Goal: Entertainment & Leisure: Consume media (video, audio)

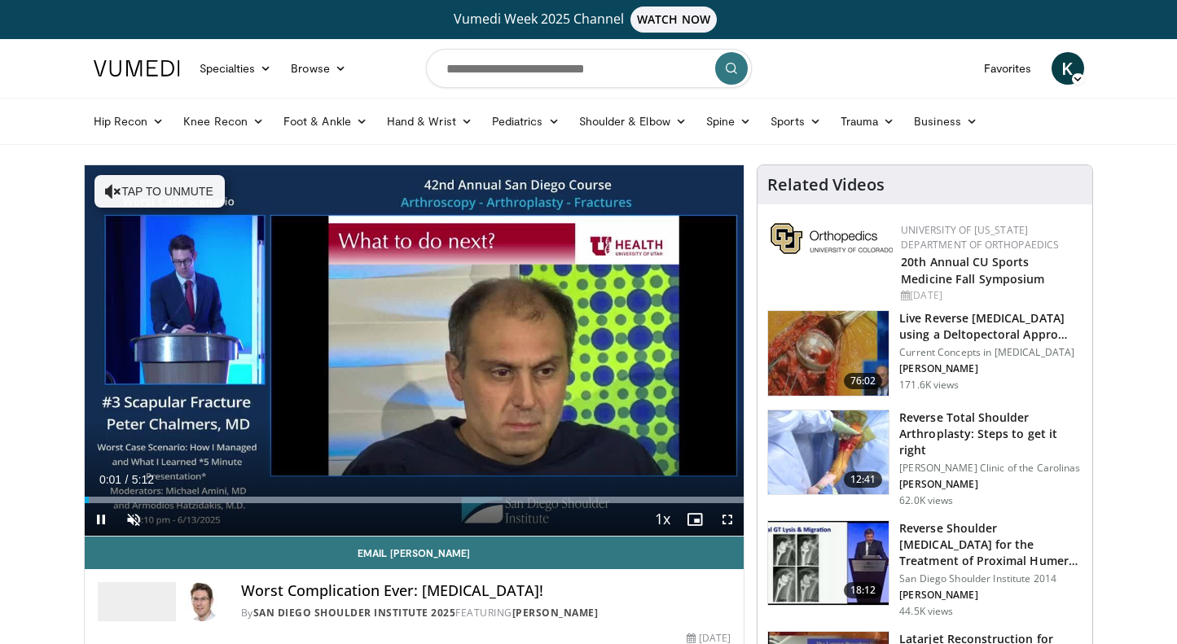
click at [725, 517] on span "Video Player" at bounding box center [727, 519] width 33 height 33
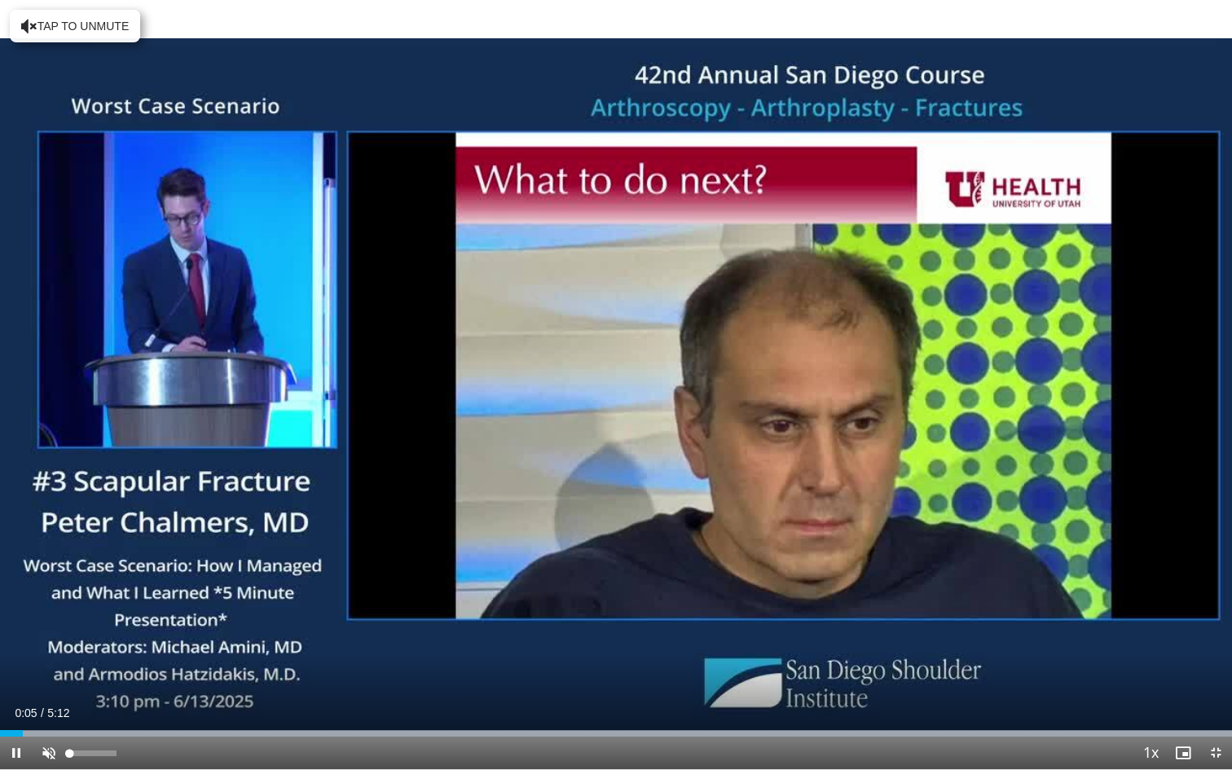
click at [46, 643] on span "Video Player" at bounding box center [49, 752] width 33 height 33
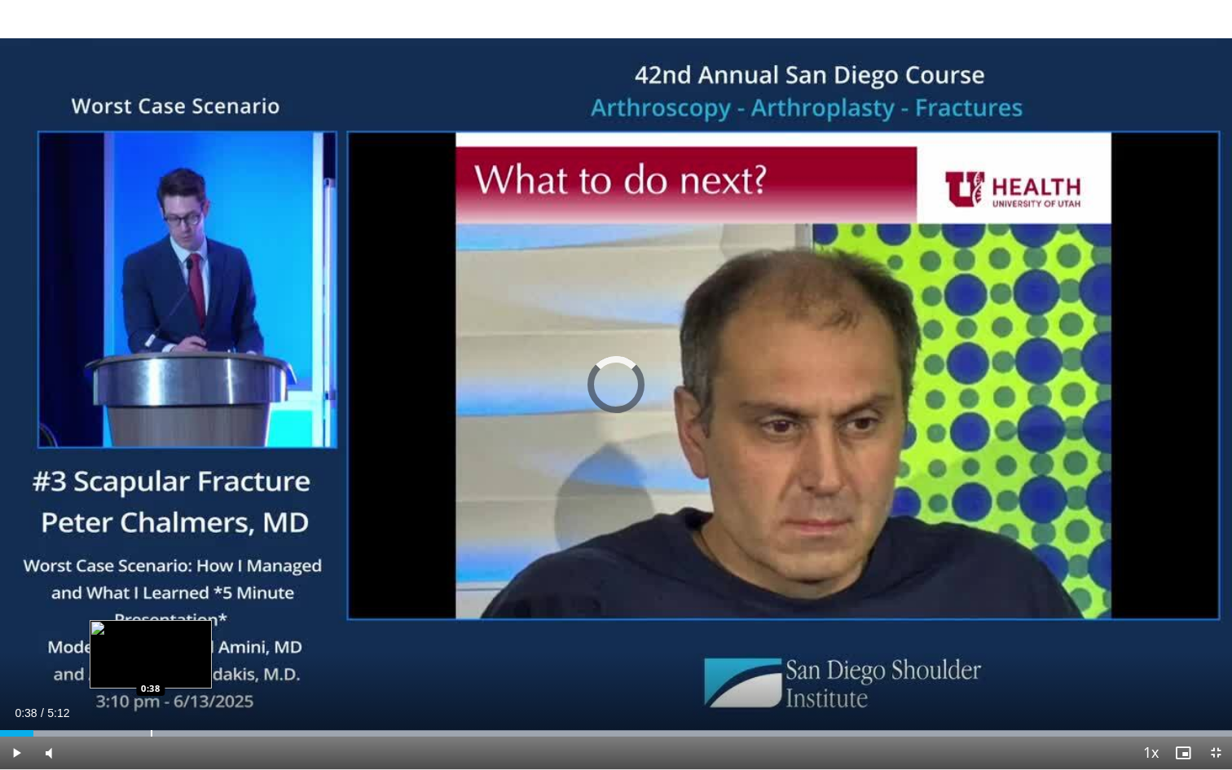
click at [152, 643] on div "Progress Bar" at bounding box center [152, 733] width 2 height 7
click at [142, 643] on div "Progress Bar" at bounding box center [143, 733] width 2 height 7
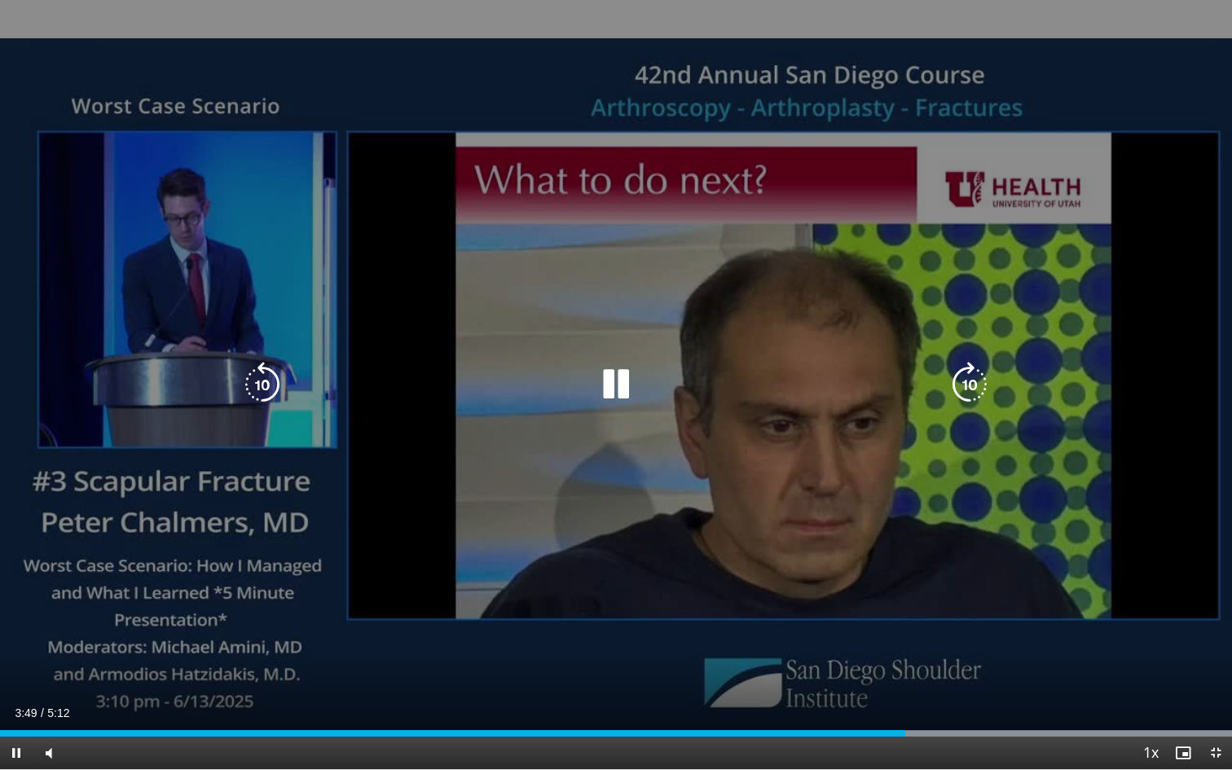
click at [949, 160] on div "10 seconds Tap to unmute" at bounding box center [616, 384] width 1232 height 769
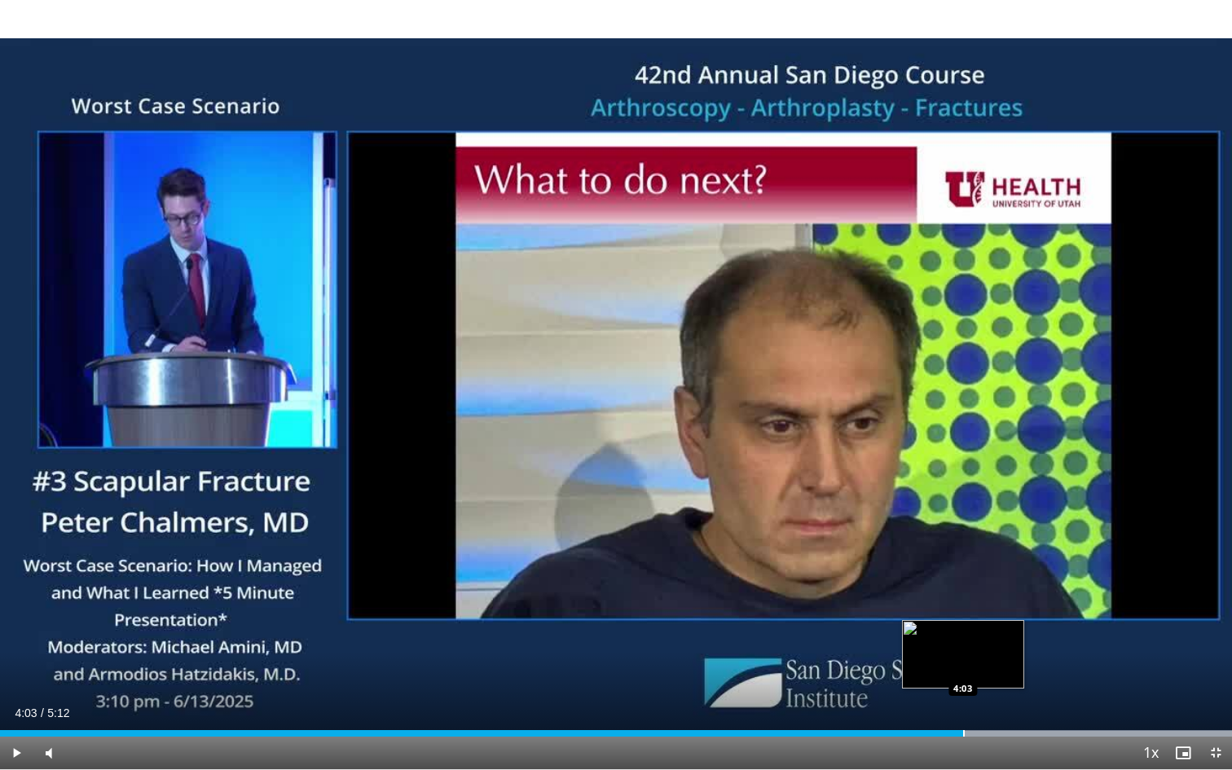
click at [963, 643] on div "Loaded : 99.97% 3:49 4:03" at bounding box center [616, 728] width 1232 height 15
click at [1021, 643] on div "Current Time 4:03 / Duration 5:12" at bounding box center [616, 712] width 1232 height 15
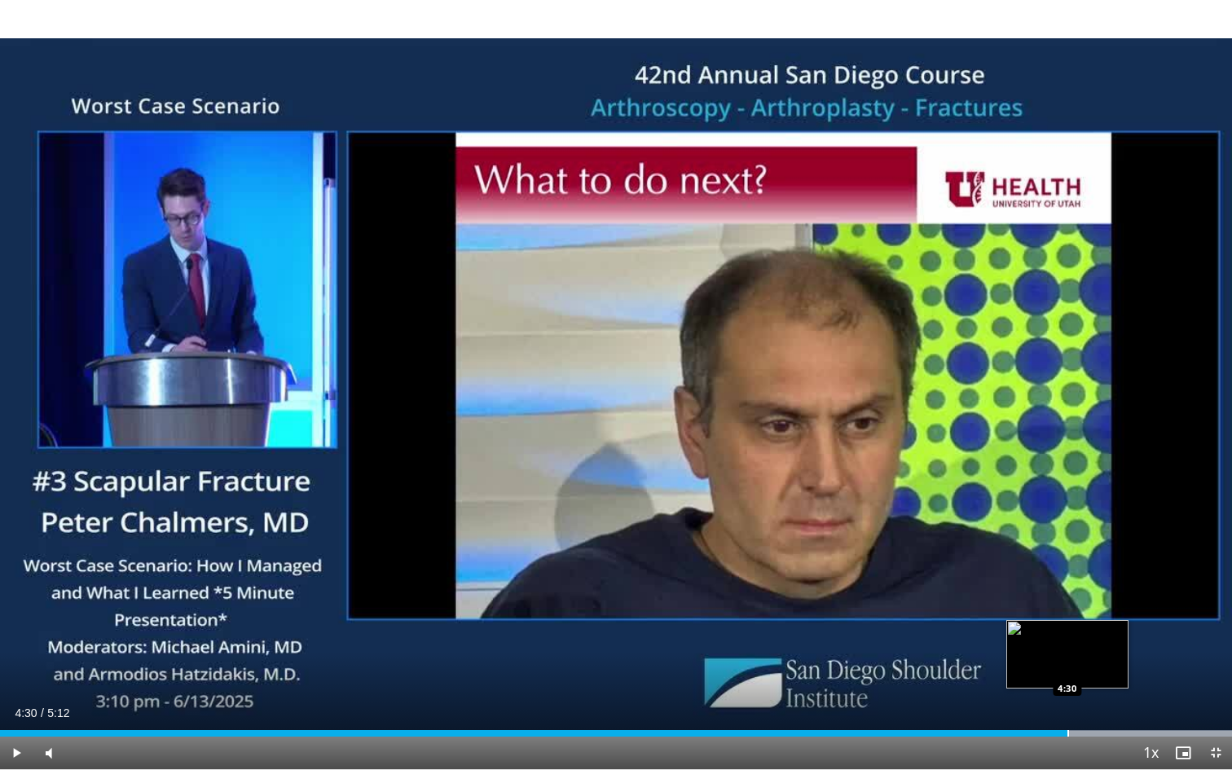
click at [1067, 643] on div "Loaded : 99.97% 4:30 4:30" at bounding box center [616, 728] width 1232 height 15
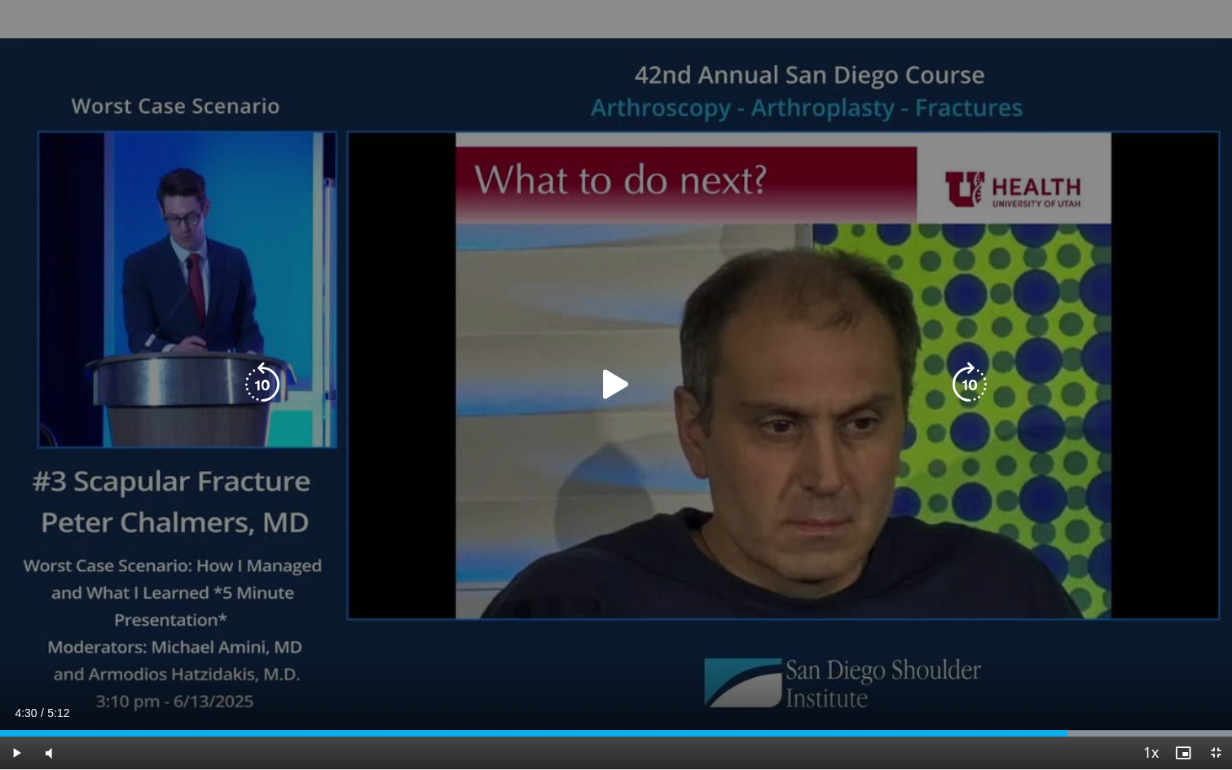
click at [1052, 630] on div "10 seconds Tap to unmute" at bounding box center [616, 384] width 1232 height 769
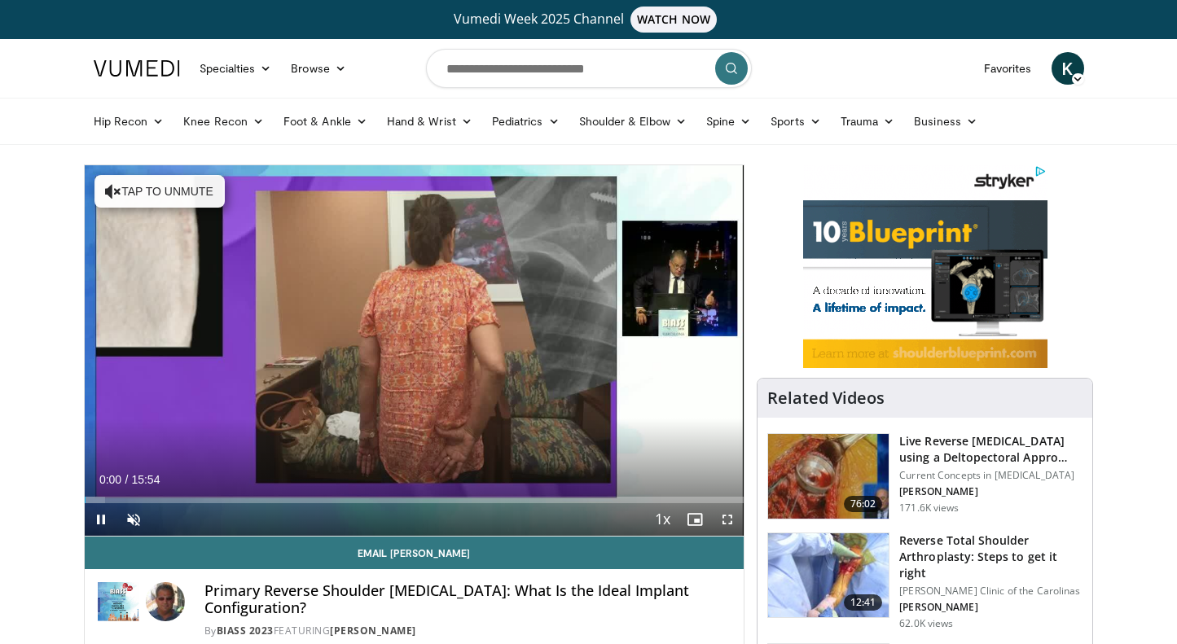
click at [731, 522] on span "Video Player" at bounding box center [727, 519] width 33 height 33
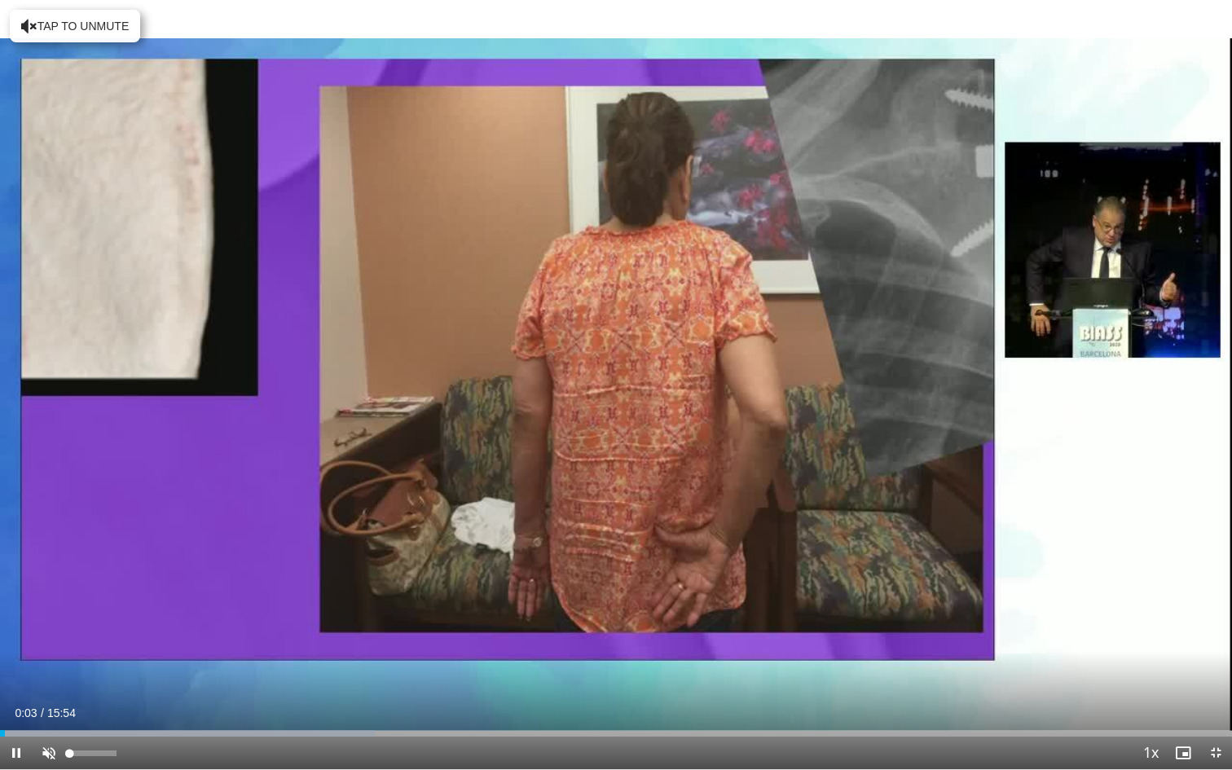
click at [49, 643] on span "Video Player" at bounding box center [49, 752] width 33 height 33
click at [39, 643] on span "Video Player" at bounding box center [49, 752] width 33 height 33
click at [87, 643] on div "39%" at bounding box center [92, 753] width 46 height 6
drag, startPoint x: 87, startPoint y: 752, endPoint x: 75, endPoint y: 749, distance: 12.6
click at [75, 643] on div "Volume Level" at bounding box center [72, 753] width 6 height 6
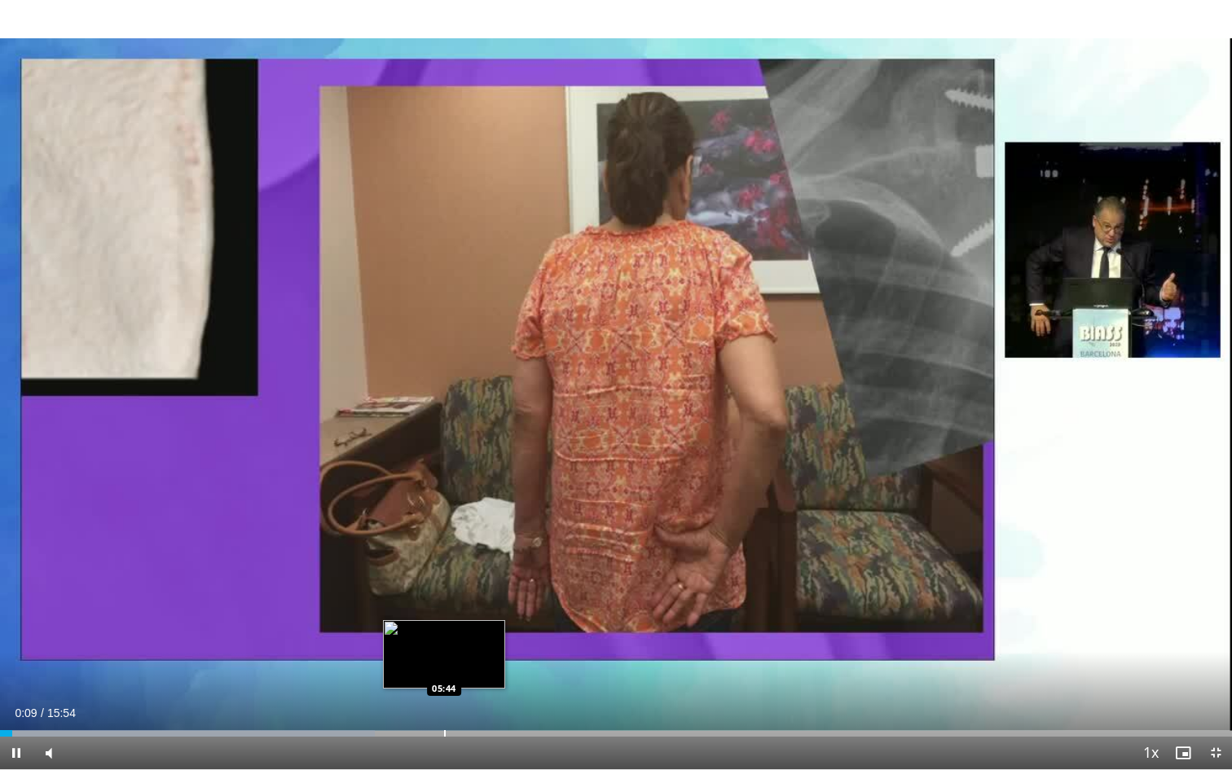
click at [444, 643] on div "Progress Bar" at bounding box center [445, 733] width 2 height 7
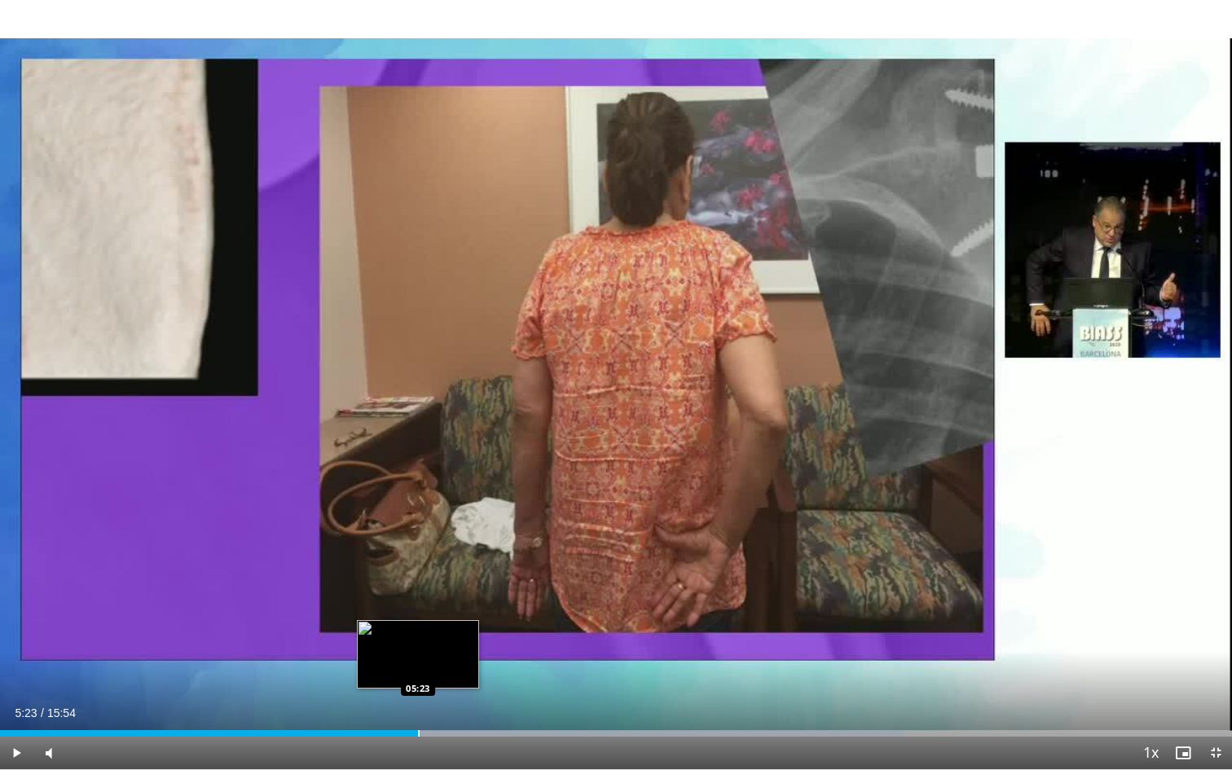
click at [418, 643] on div "Progress Bar" at bounding box center [419, 733] width 2 height 7
click at [499, 643] on div "Current Time 5:28 / Duration 15:54" at bounding box center [616, 712] width 1232 height 15
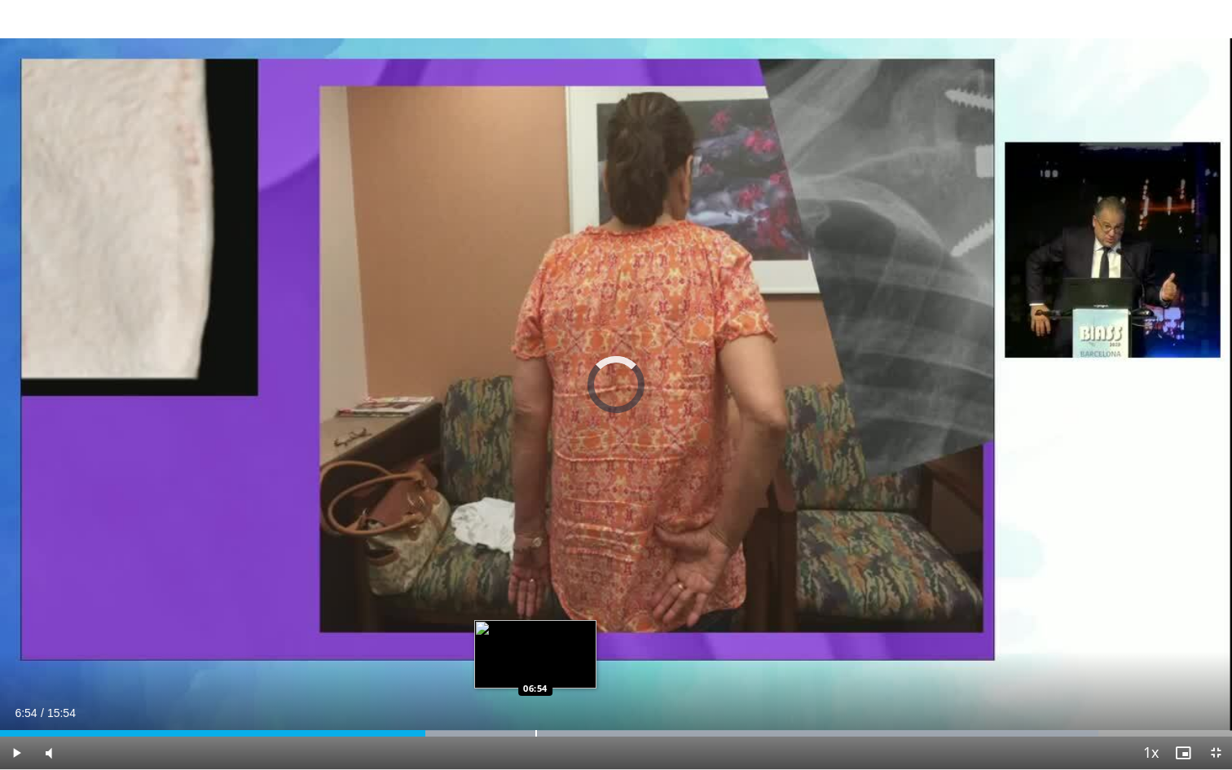
click at [535, 643] on div "Loaded : 89.14% 06:54 06:54" at bounding box center [616, 728] width 1232 height 15
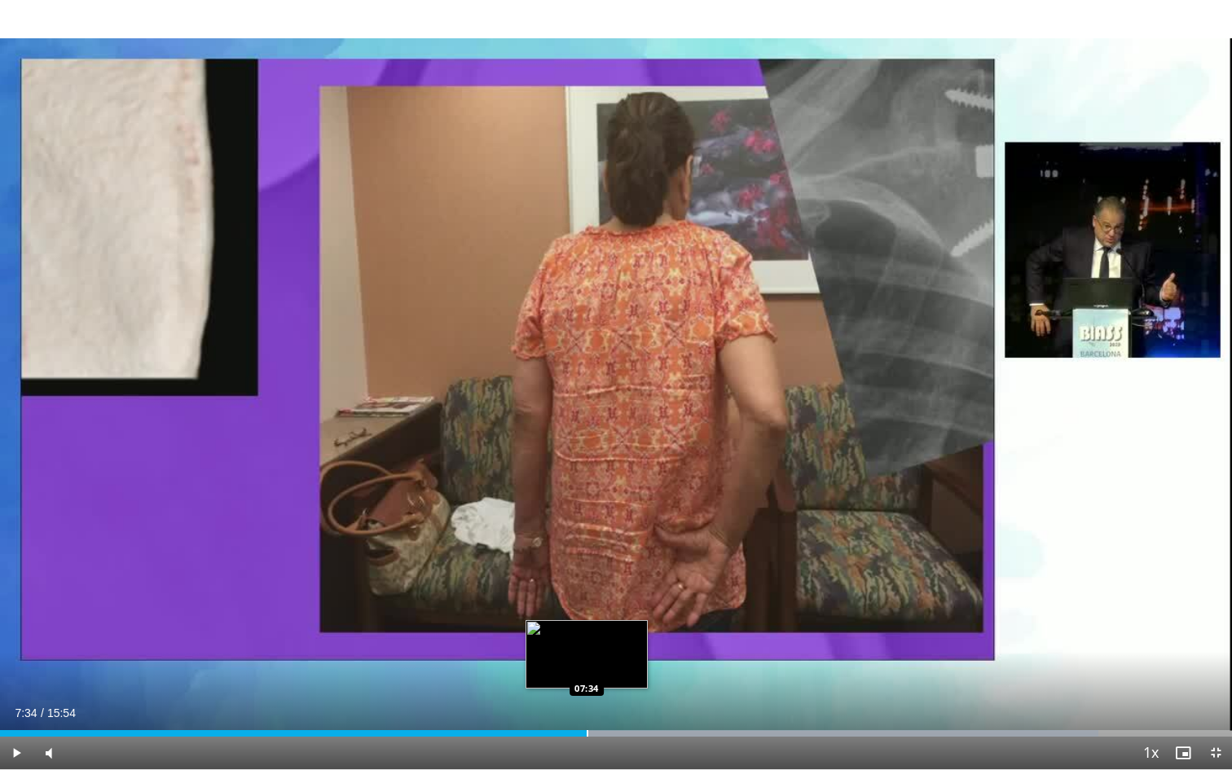
click at [586, 643] on div "Loaded : 89.14% 07:34 07:34" at bounding box center [616, 728] width 1232 height 15
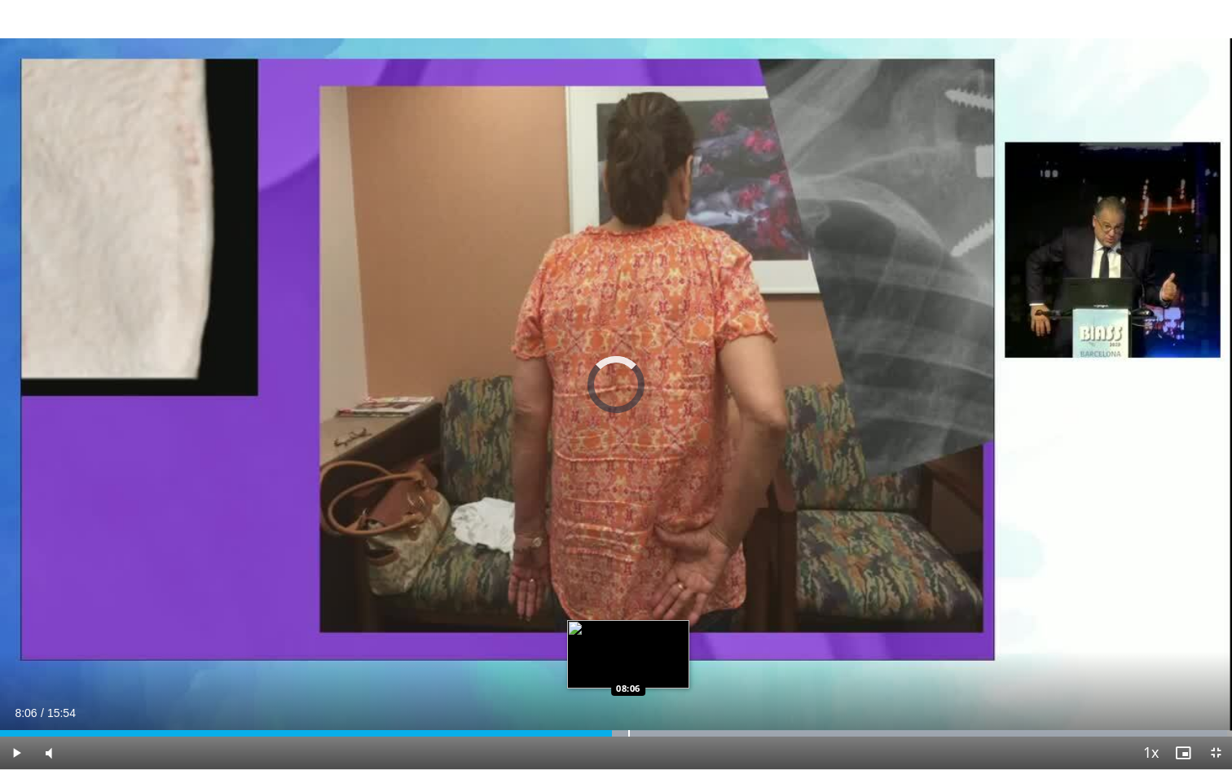
click at [629, 643] on div "Loaded : 99.62% 07:54 08:06" at bounding box center [616, 728] width 1232 height 15
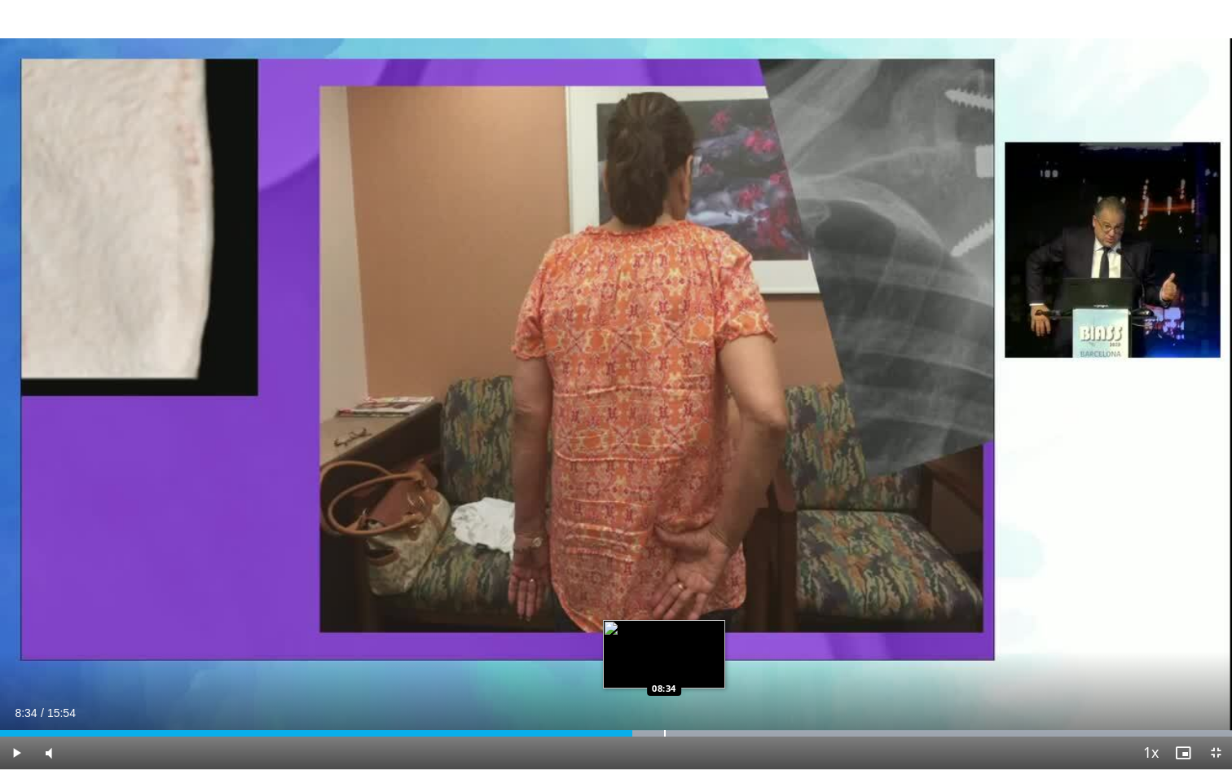
click at [664, 643] on div "Loaded : 99.99% 08:09 08:34" at bounding box center [616, 728] width 1232 height 15
click at [689, 643] on div "Loaded : 99.99% 08:54 08:54" at bounding box center [616, 728] width 1232 height 15
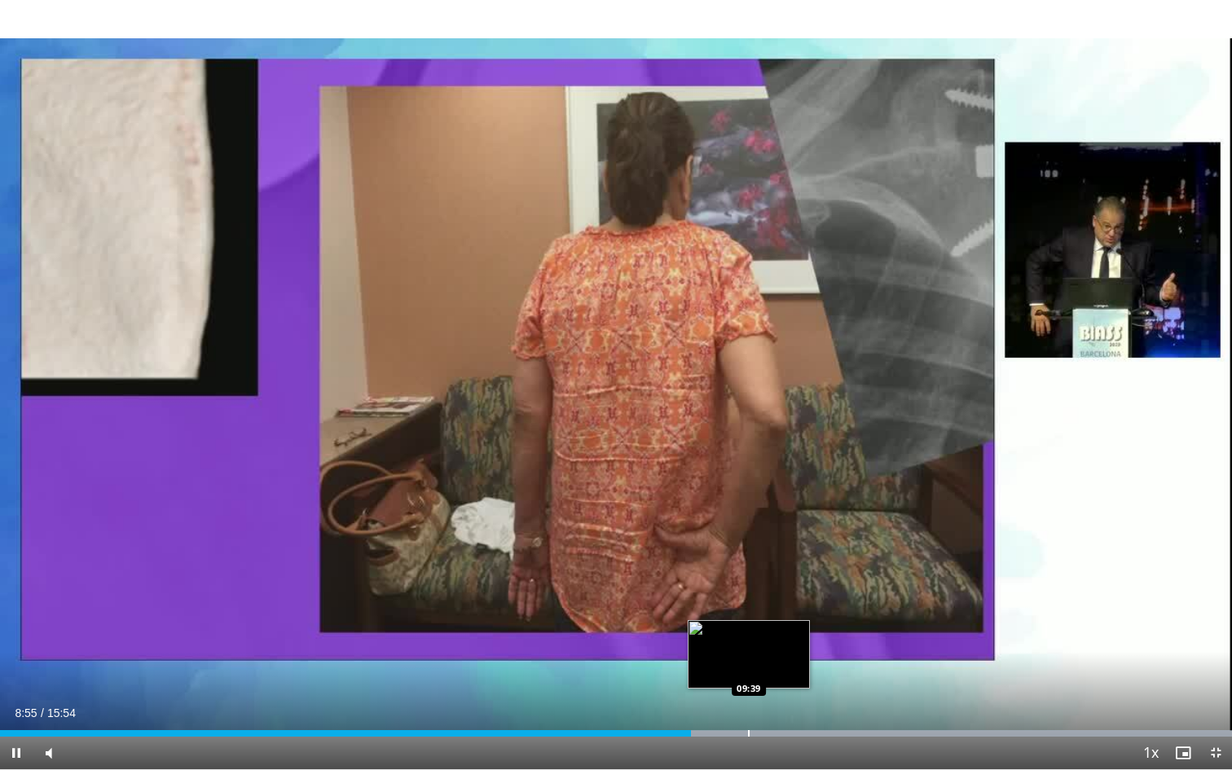
click at [749, 643] on div "Progress Bar" at bounding box center [749, 733] width 2 height 7
click at [798, 643] on div "Loaded : 99.99% 09:40 10:14" at bounding box center [616, 728] width 1232 height 15
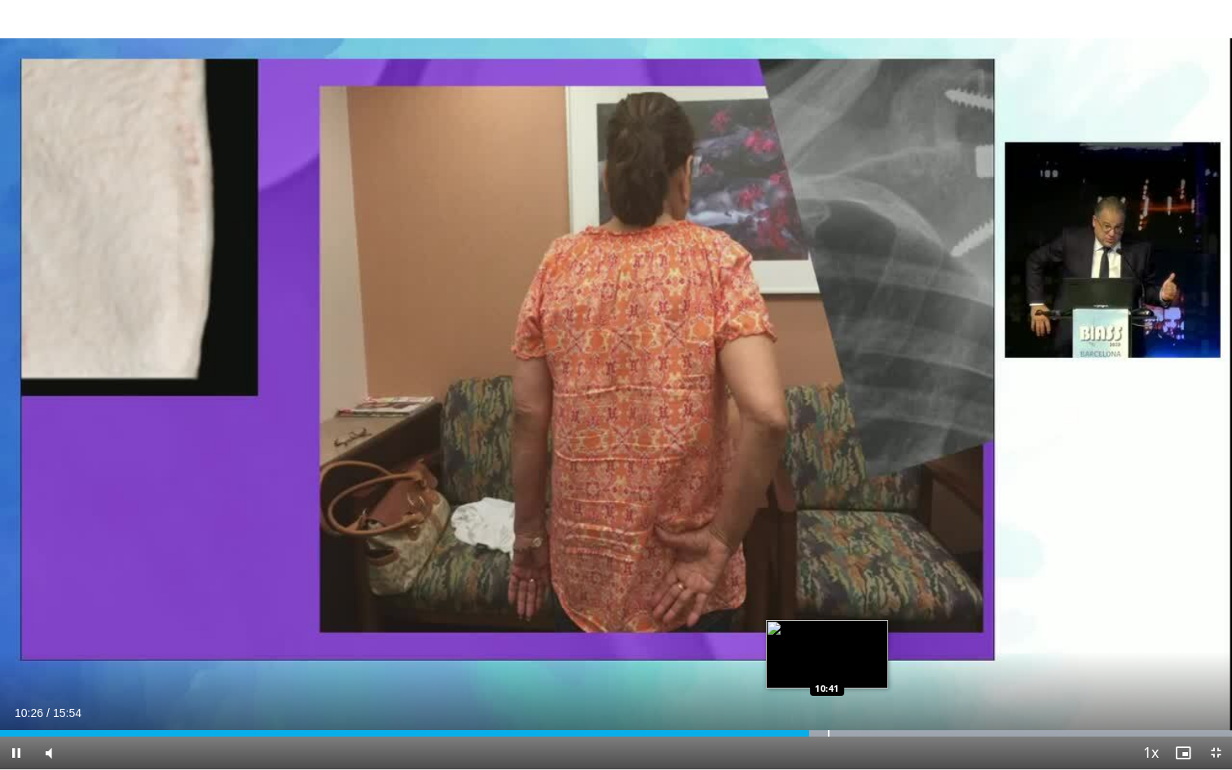
click at [827, 643] on div "Loaded : 99.99% 10:26 10:41" at bounding box center [616, 728] width 1232 height 15
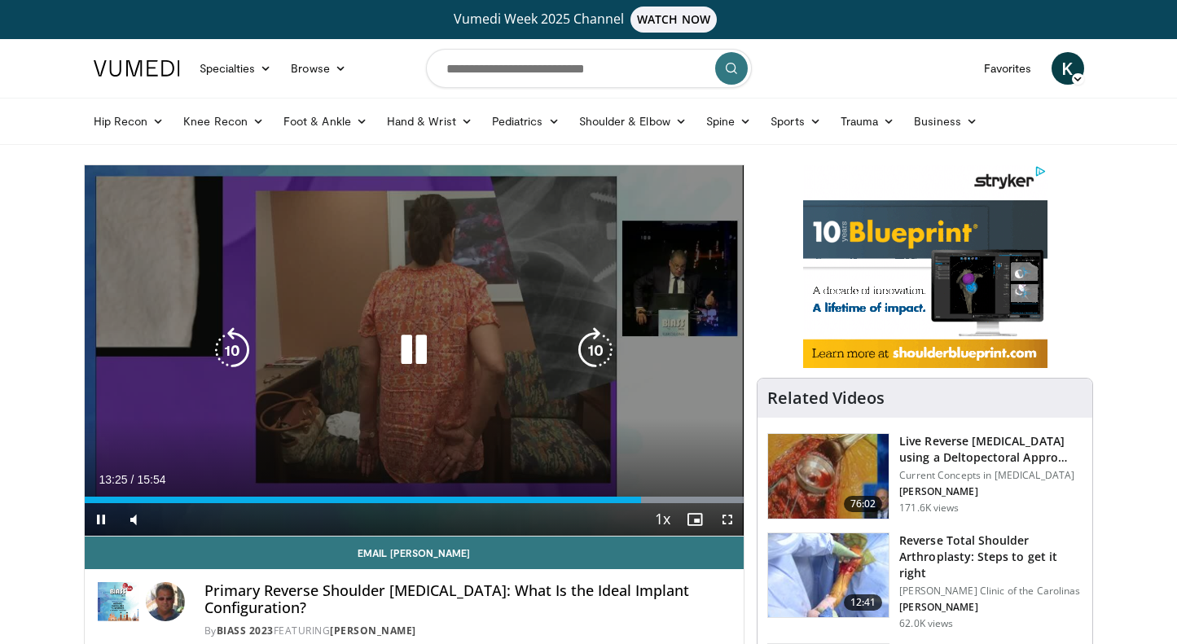
click at [603, 323] on div "10 seconds Tap to unmute" at bounding box center [415, 350] width 660 height 371
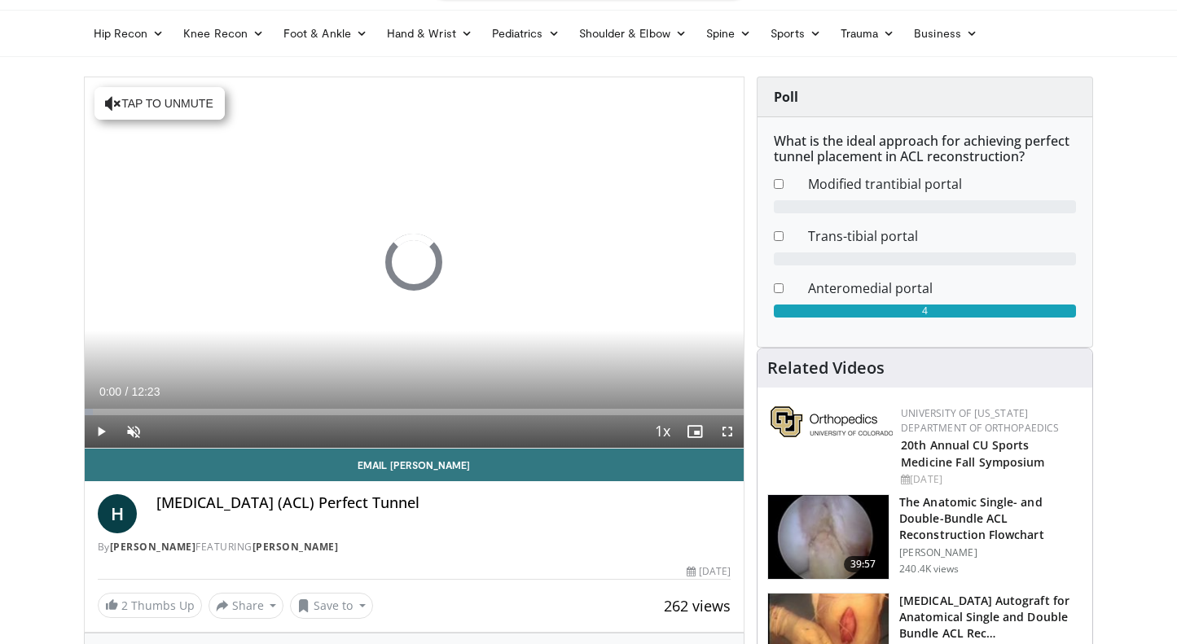
scroll to position [118, 0]
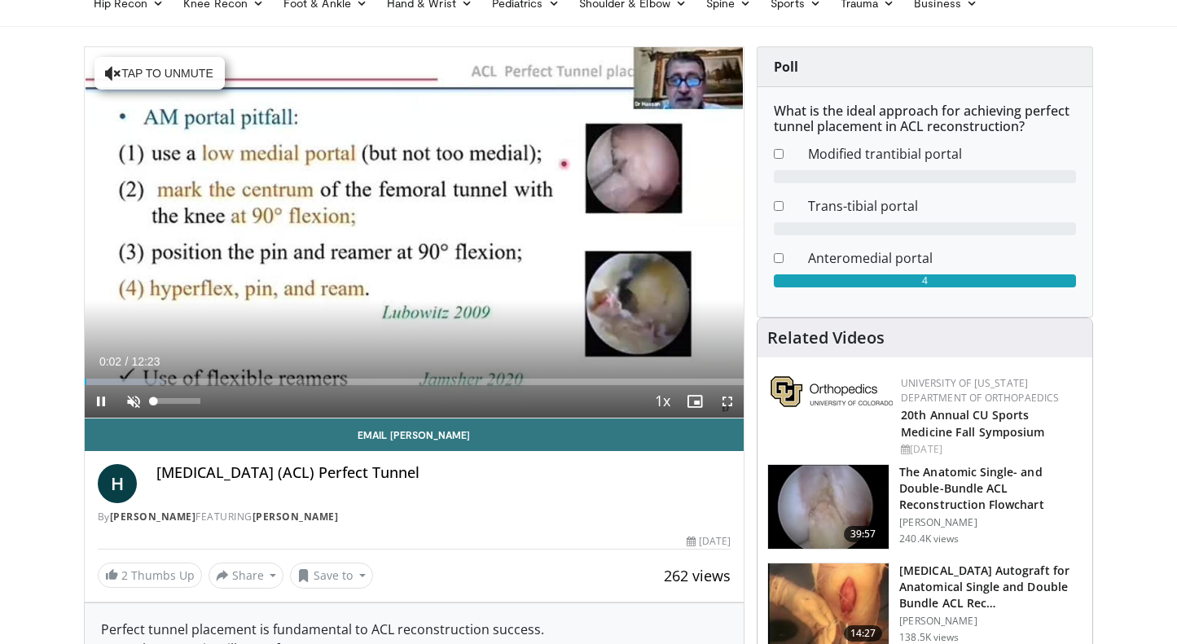
click at [133, 398] on span "Video Player" at bounding box center [133, 401] width 33 height 33
click at [731, 405] on span "Video Player" at bounding box center [727, 401] width 33 height 33
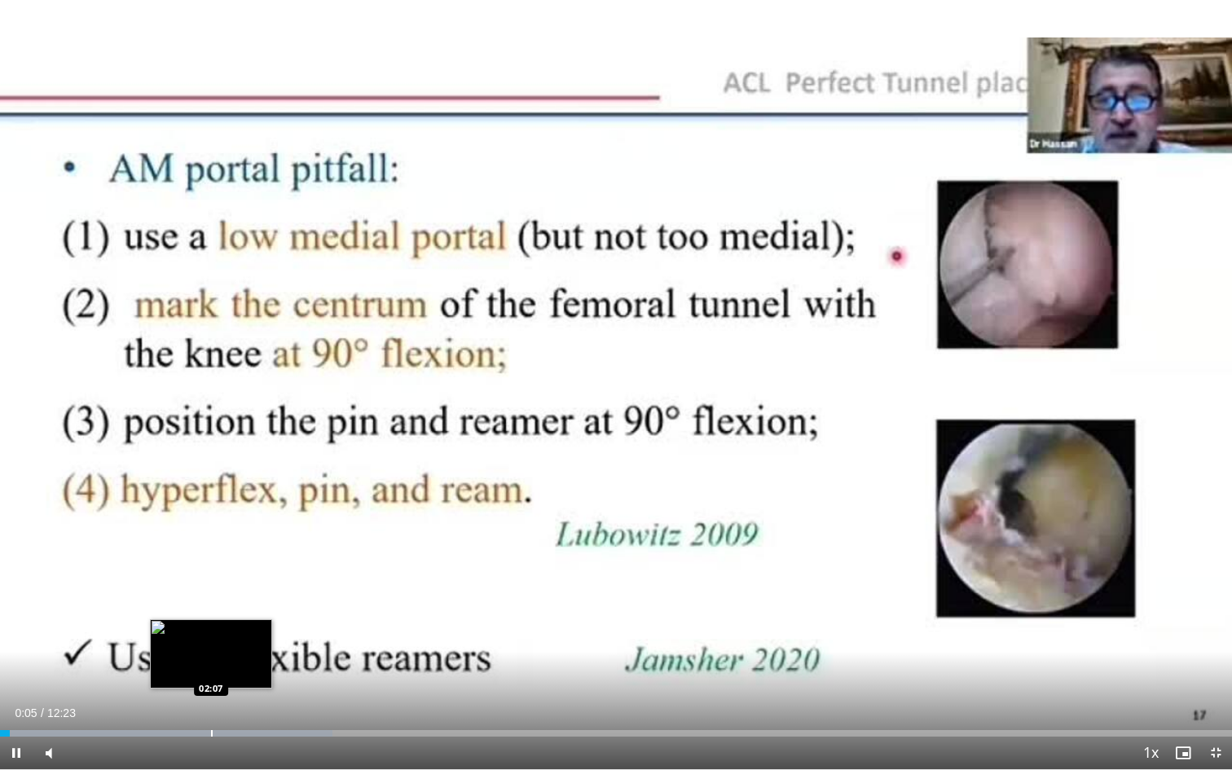
click at [212, 643] on div "Loaded : 27.00% 00:05 02:07" at bounding box center [616, 728] width 1232 height 15
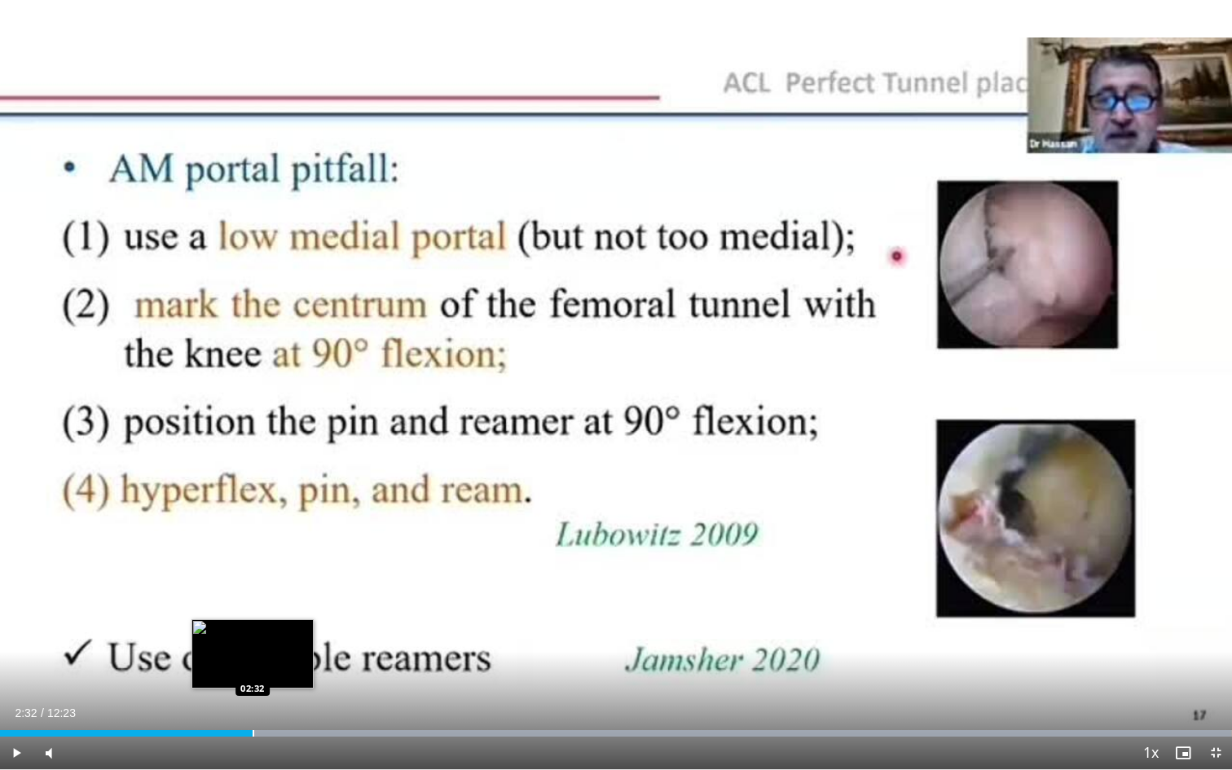
click at [253, 643] on div "Loaded : 99.92% 02:11 02:32" at bounding box center [616, 733] width 1232 height 7
click at [282, 643] on div "Progress Bar" at bounding box center [282, 733] width 2 height 7
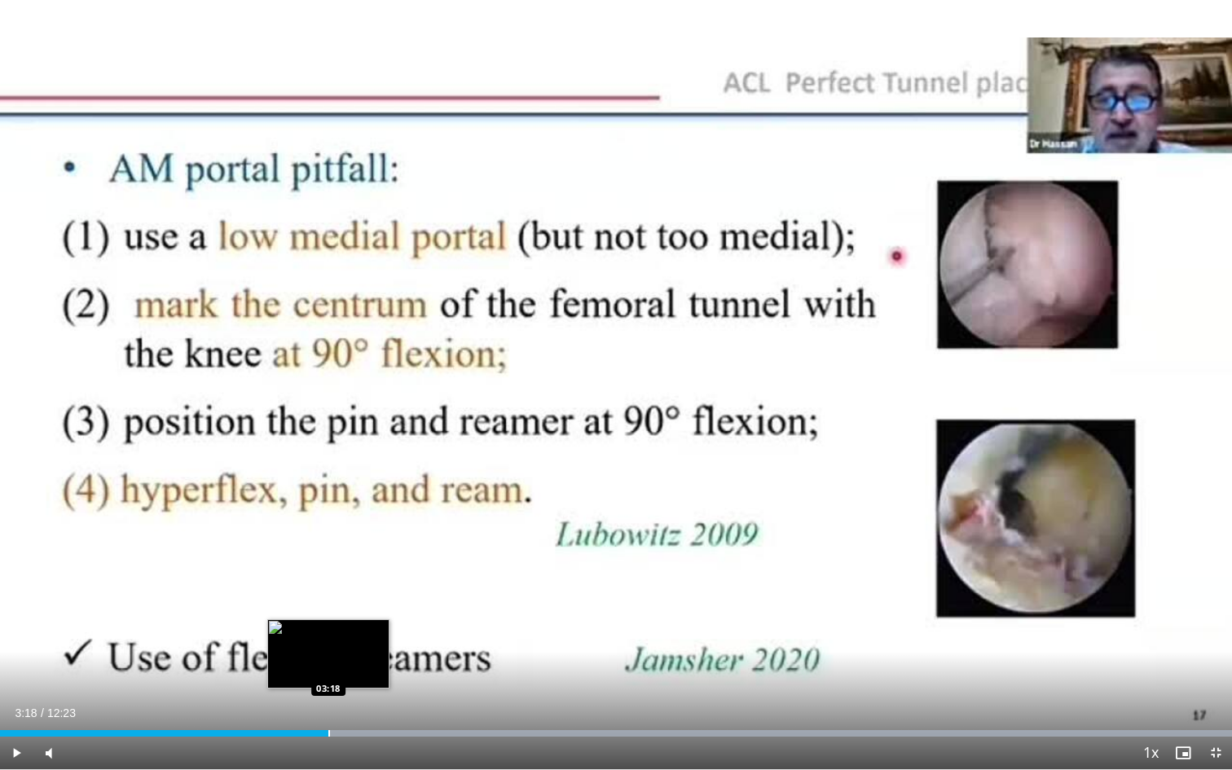
click at [328, 643] on div "Progress Bar" at bounding box center [329, 733] width 2 height 7
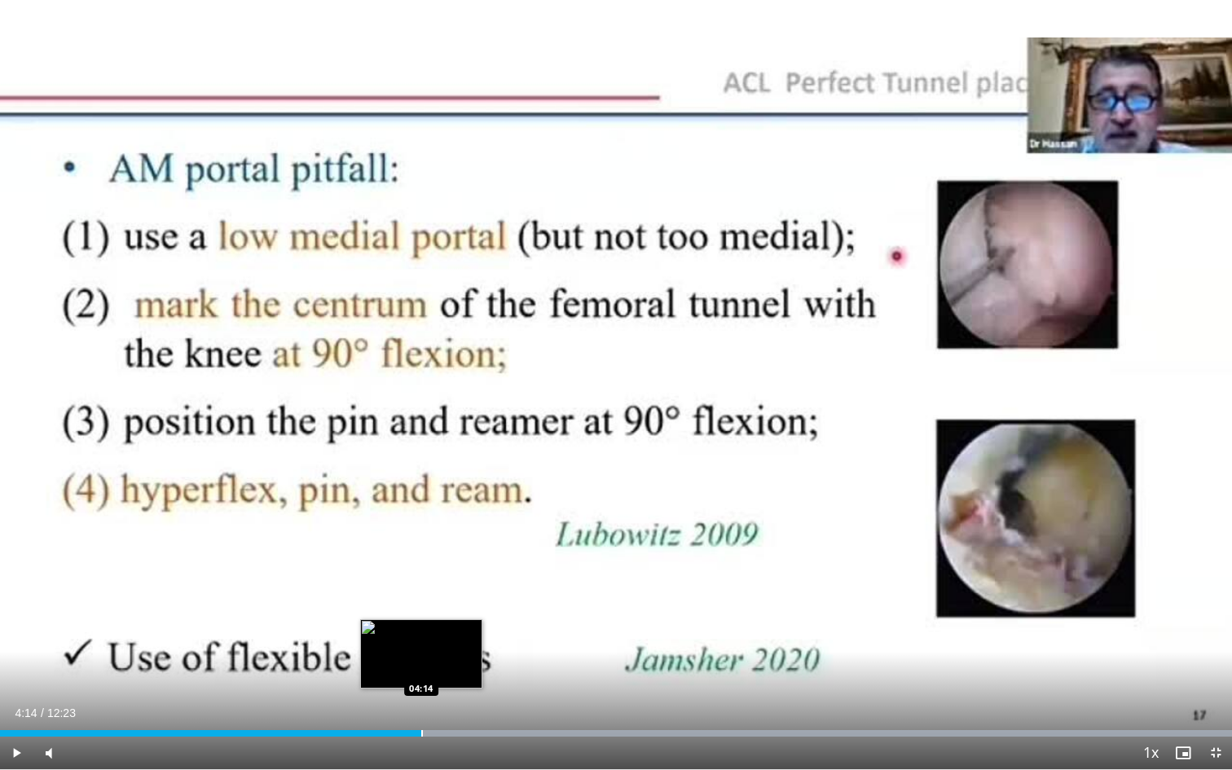
click at [421, 643] on div "Loaded : 99.99% 04:14 04:14" at bounding box center [616, 728] width 1232 height 15
click at [421, 643] on div "Progress Bar" at bounding box center [422, 733] width 2 height 7
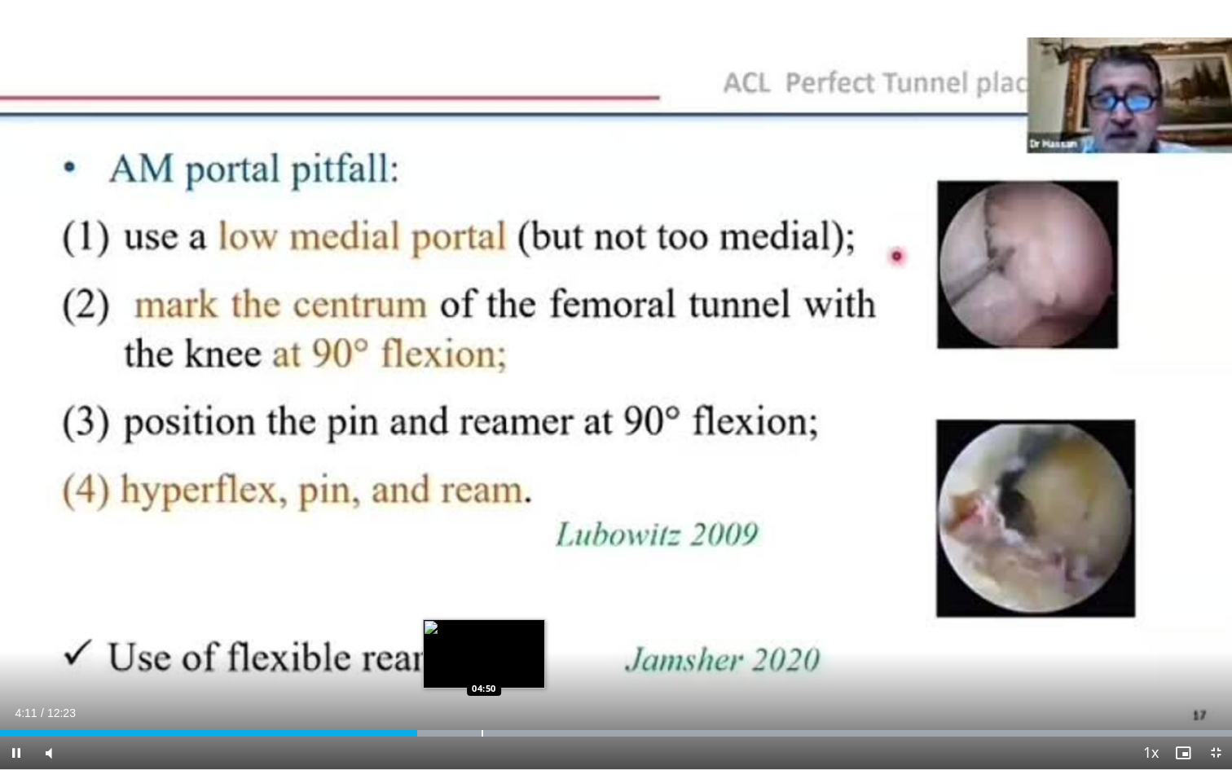
click at [485, 643] on div "Loaded : 99.99% 04:11 04:50" at bounding box center [616, 728] width 1232 height 15
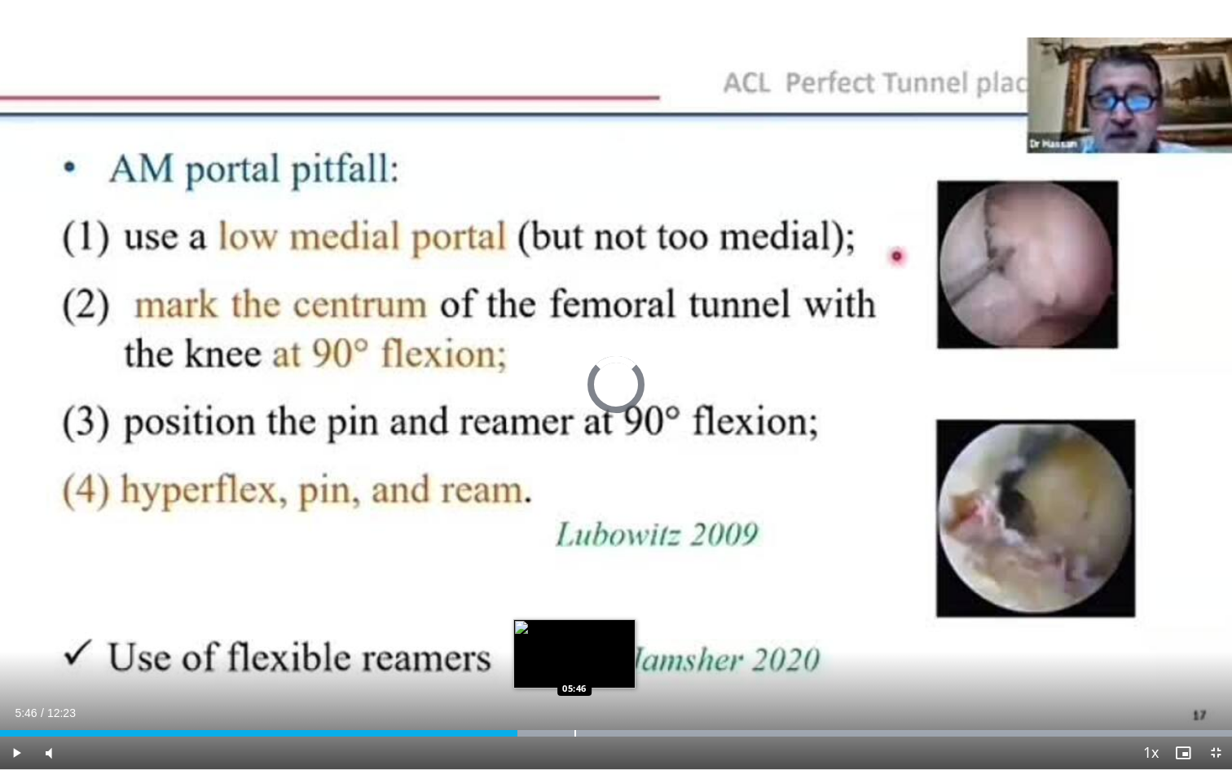
click at [574, 643] on div "Loaded : 99.99% 05:12 05:46" at bounding box center [616, 728] width 1232 height 15
click at [598, 643] on div "Loaded : 99.99% 05:48 05:46" at bounding box center [616, 728] width 1232 height 15
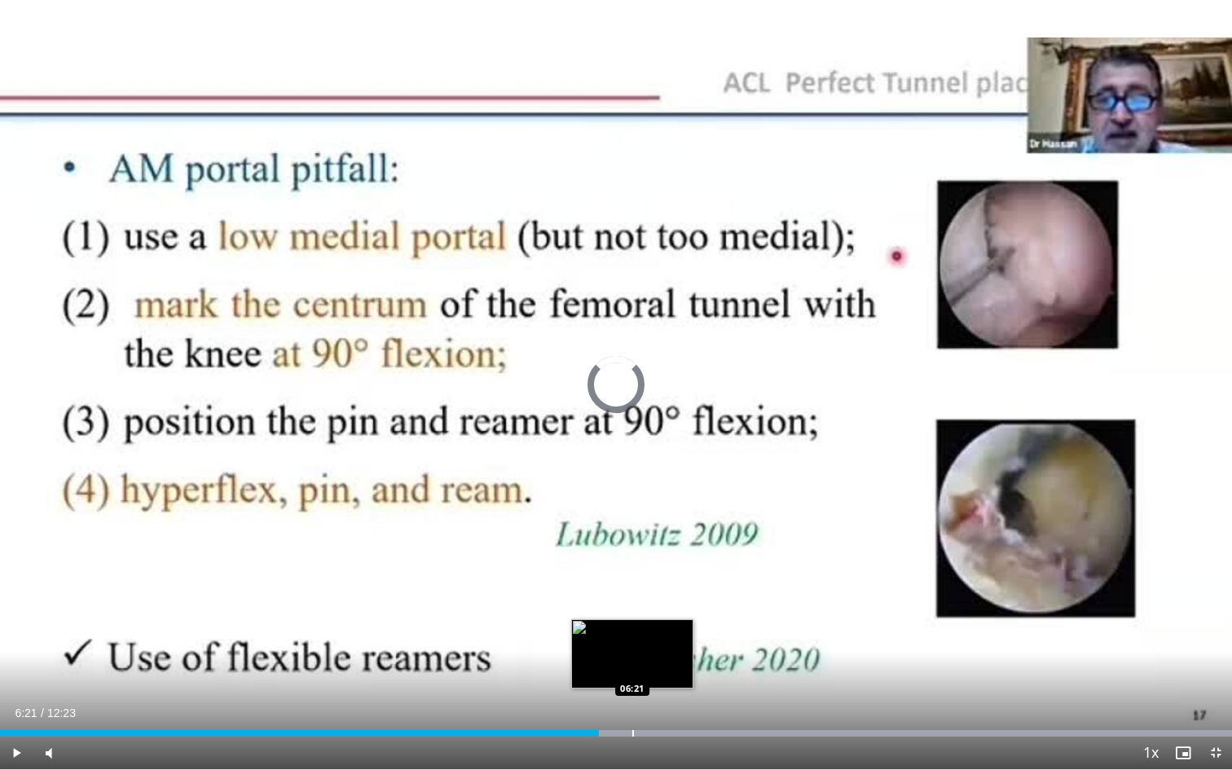
click at [632, 643] on div "Loaded : 99.99% 06:21 06:21" at bounding box center [616, 728] width 1232 height 15
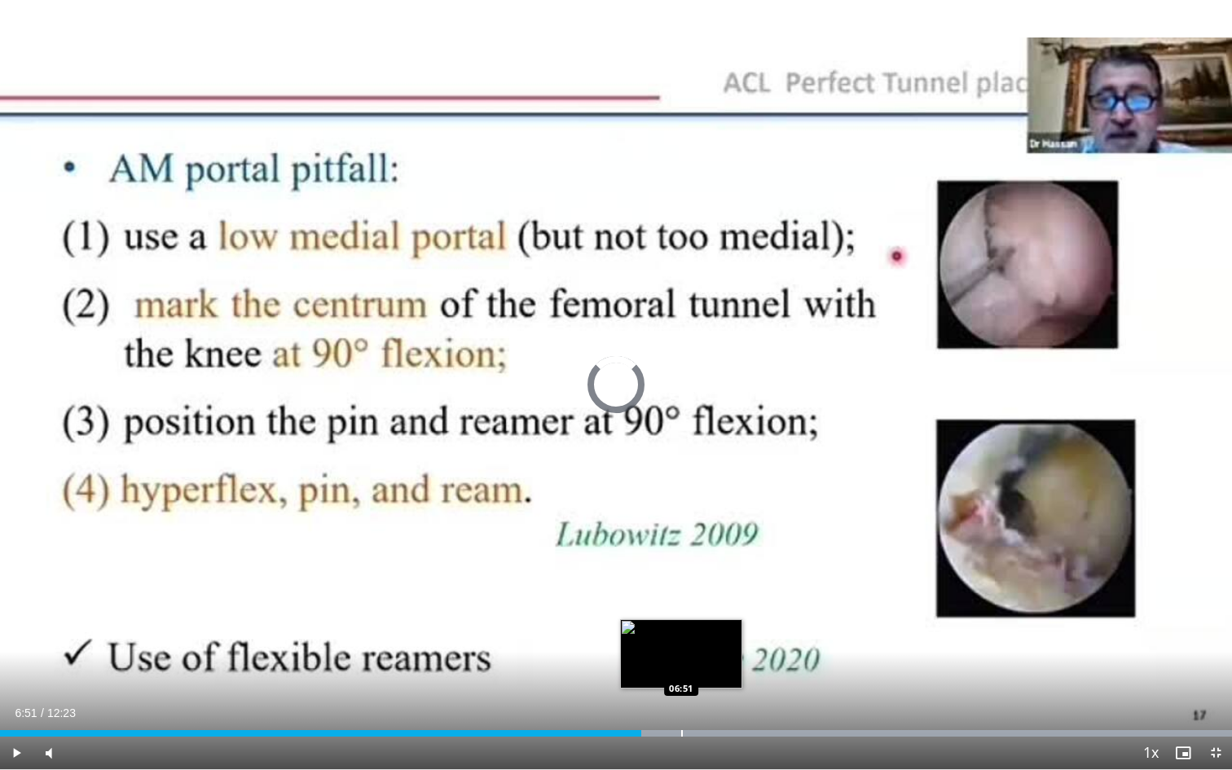
click at [681, 643] on div "Progress Bar" at bounding box center [682, 733] width 2 height 7
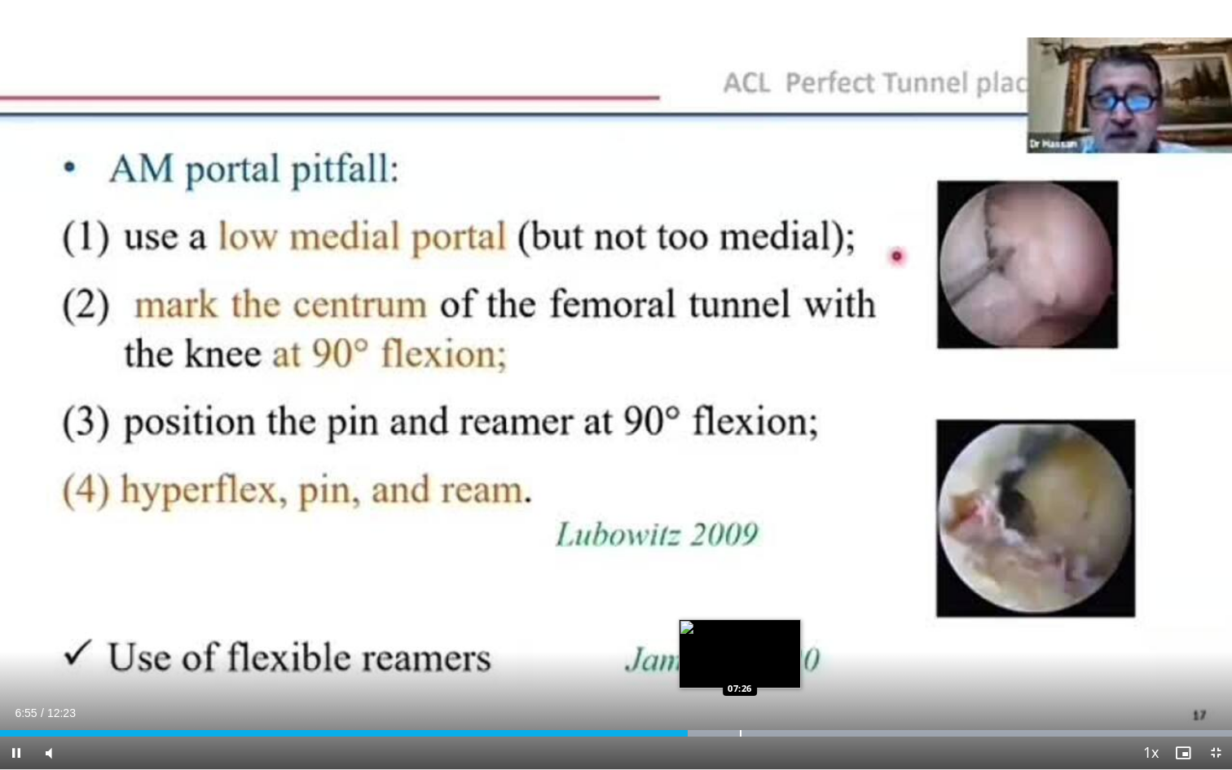
click at [741, 643] on div "Progress Bar" at bounding box center [741, 733] width 2 height 7
click at [772, 643] on div "Loaded : 99.99% 07:28 07:45" at bounding box center [616, 728] width 1232 height 15
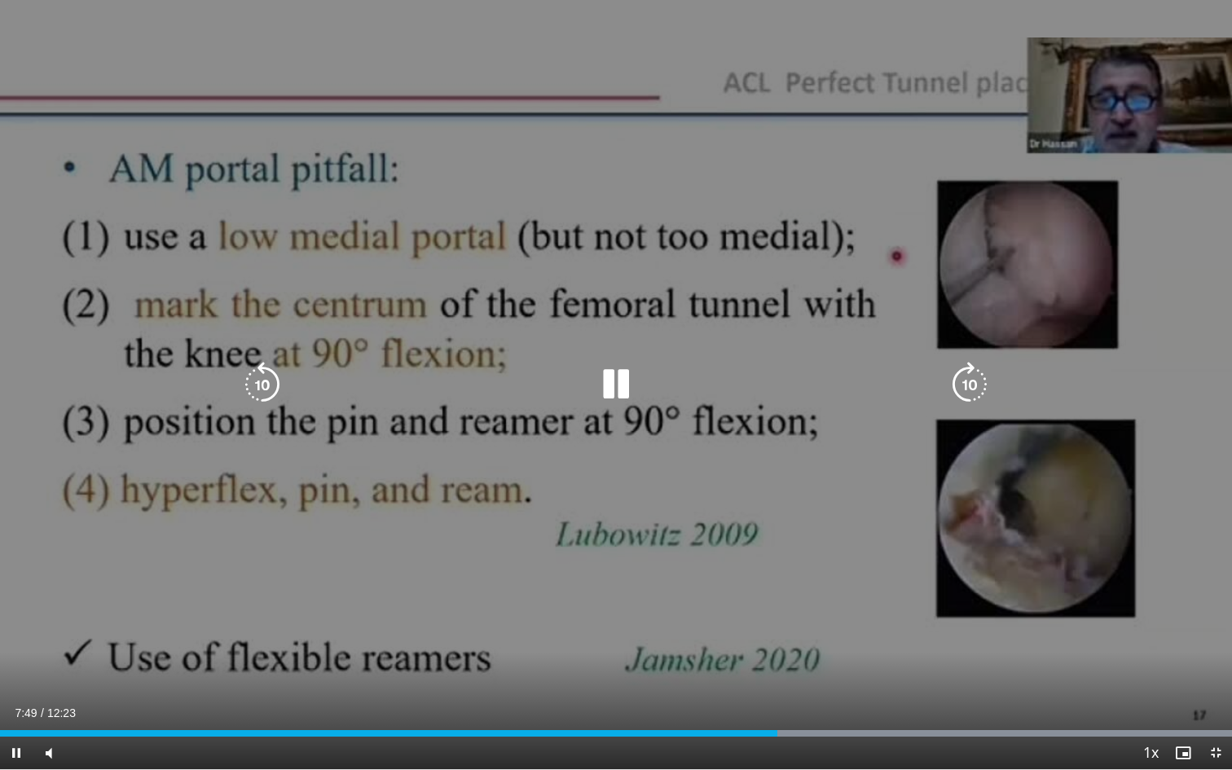
click at [824, 643] on video-js "**********" at bounding box center [616, 385] width 1232 height 770
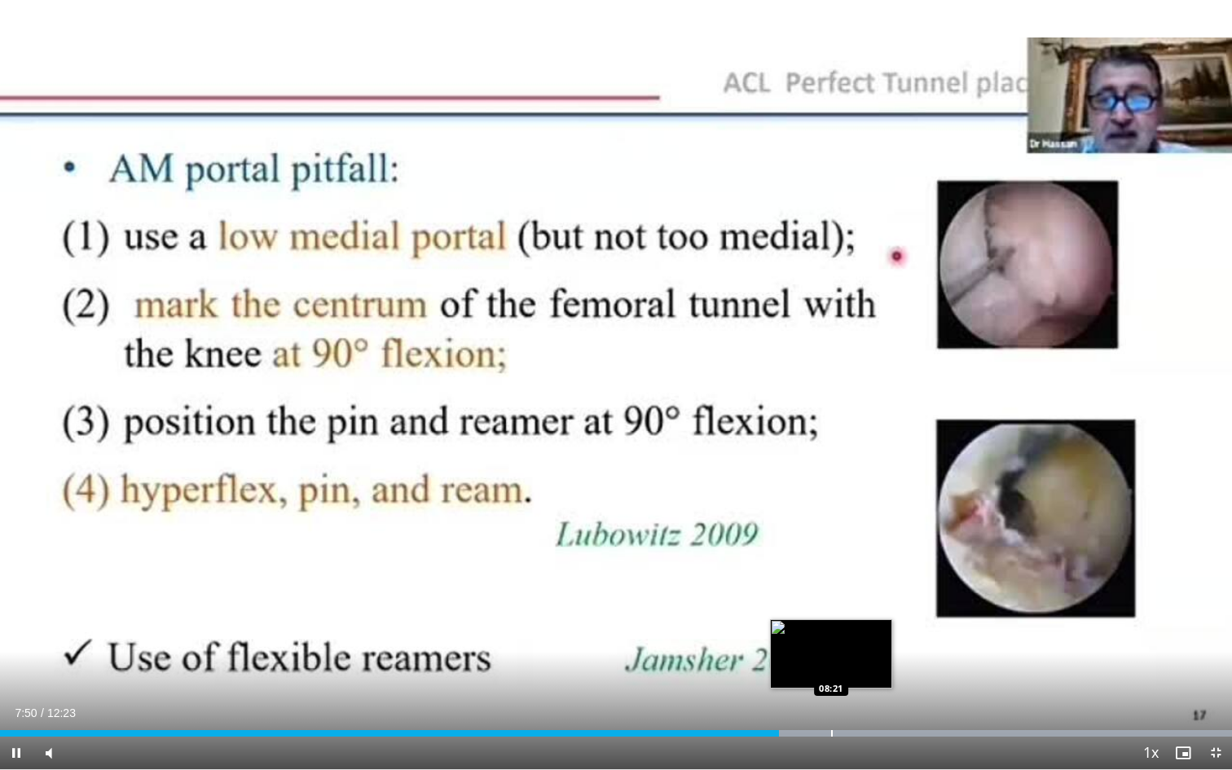
click at [832, 643] on div "Progress Bar" at bounding box center [832, 733] width 2 height 7
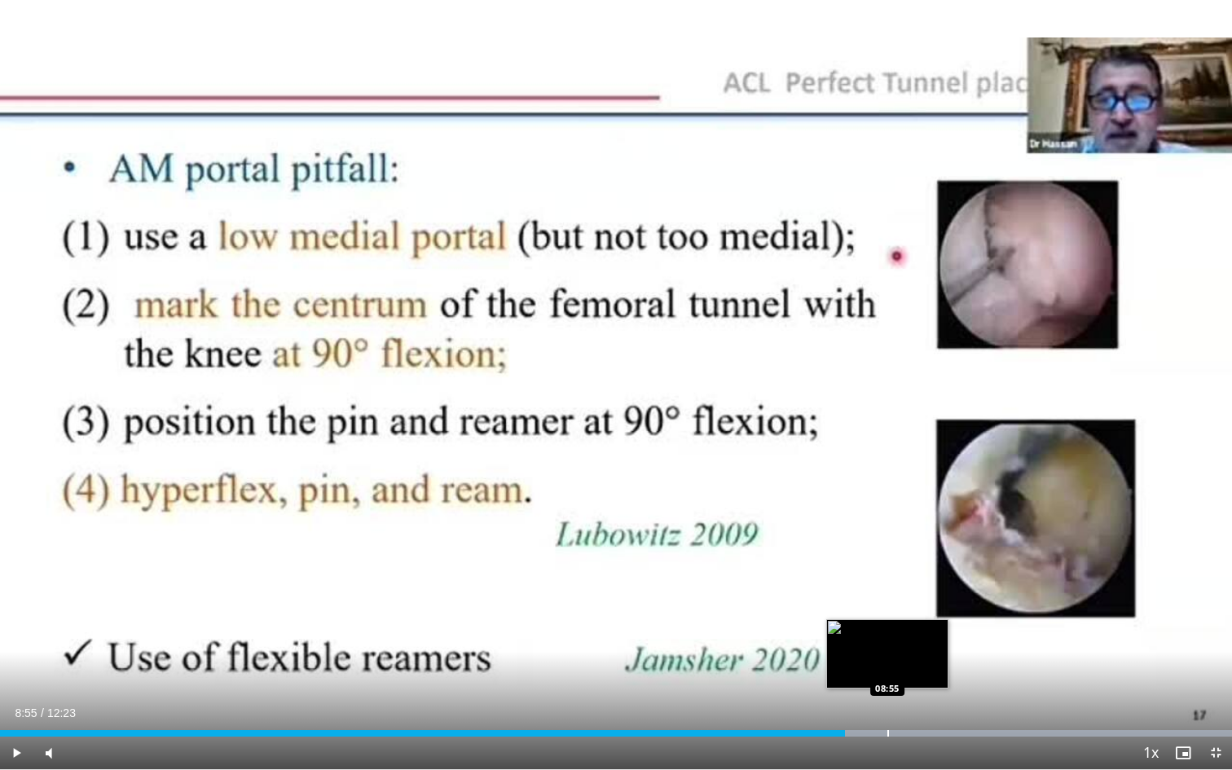
click at [887, 643] on div "Loaded : 99.99% 08:30 08:55" at bounding box center [616, 728] width 1232 height 15
click at [903, 643] on div "Loaded : 99.99% 08:57 08:59" at bounding box center [616, 728] width 1232 height 15
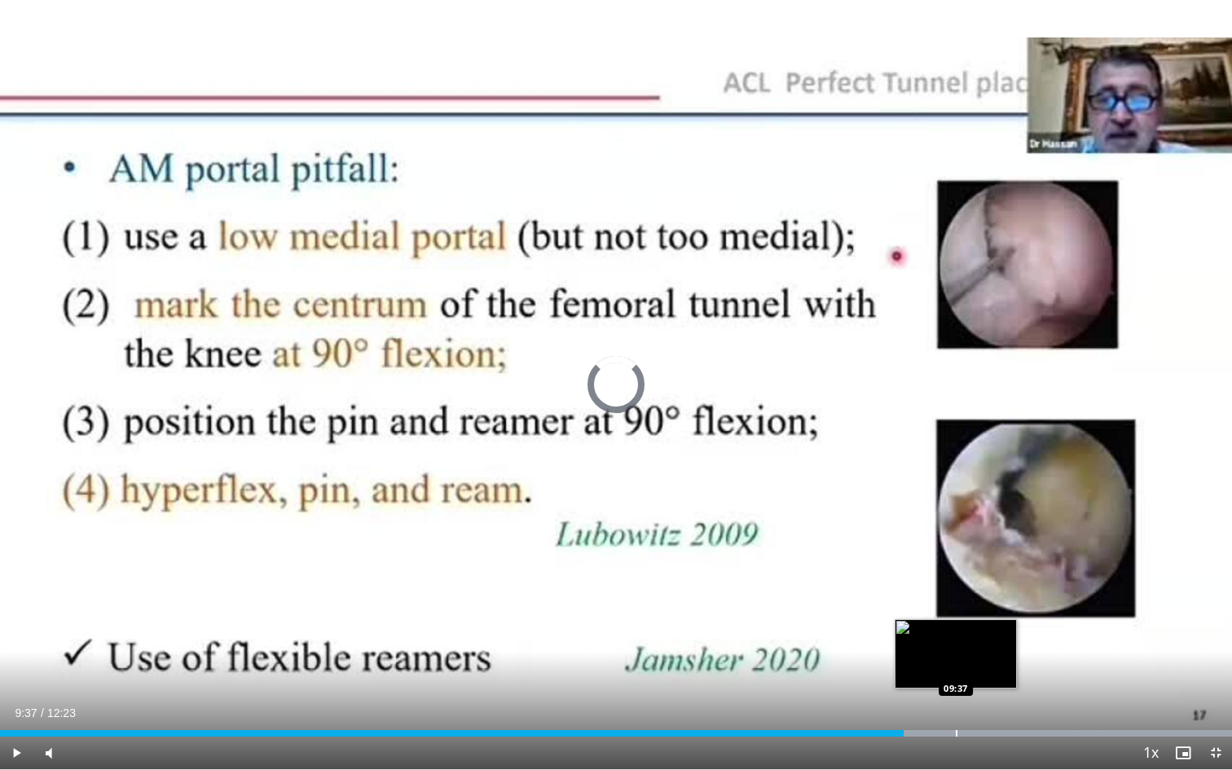
click at [955, 643] on div "Progress Bar" at bounding box center [956, 733] width 2 height 7
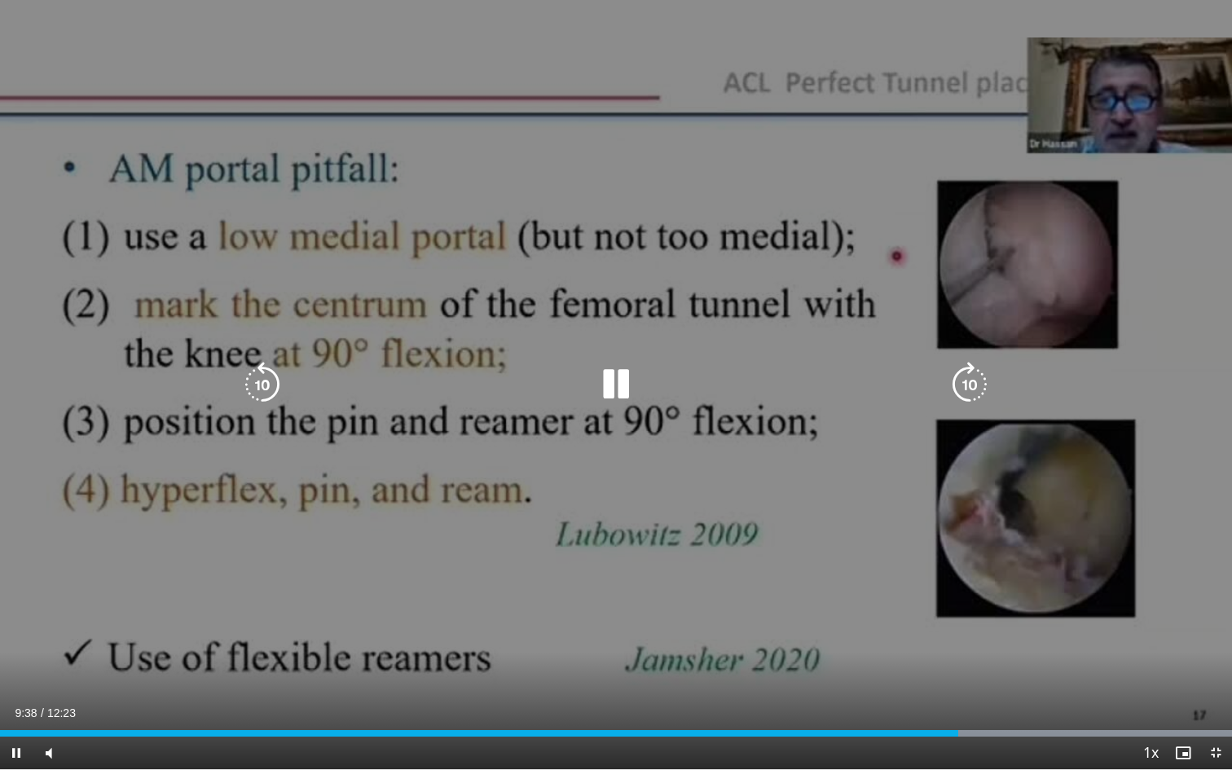
click at [847, 519] on div "10 seconds Tap to unmute" at bounding box center [616, 384] width 1232 height 769
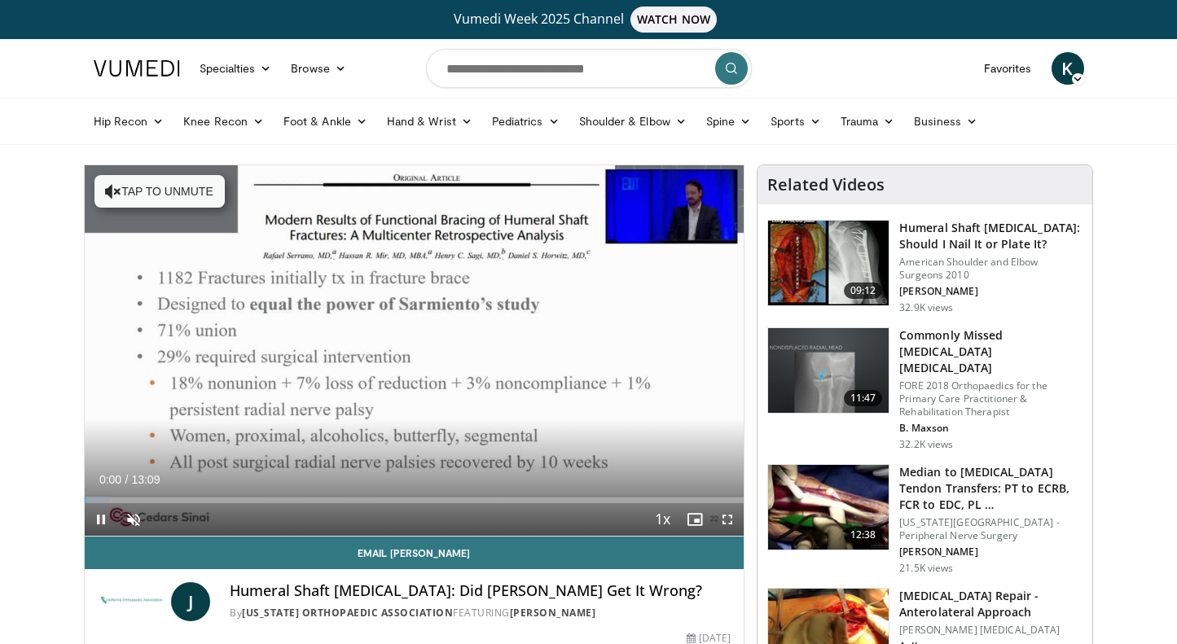
click at [728, 517] on span "Video Player" at bounding box center [727, 519] width 33 height 33
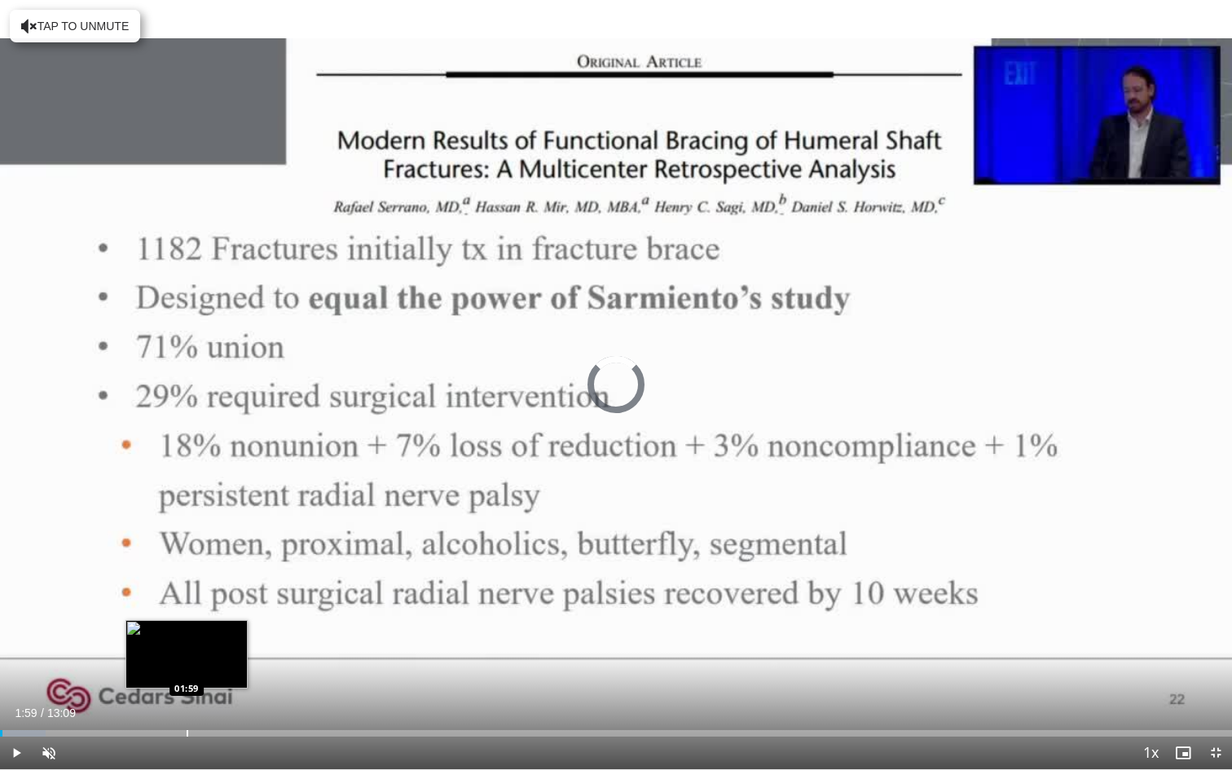
click at [187, 643] on div "Progress Bar" at bounding box center [188, 733] width 2 height 7
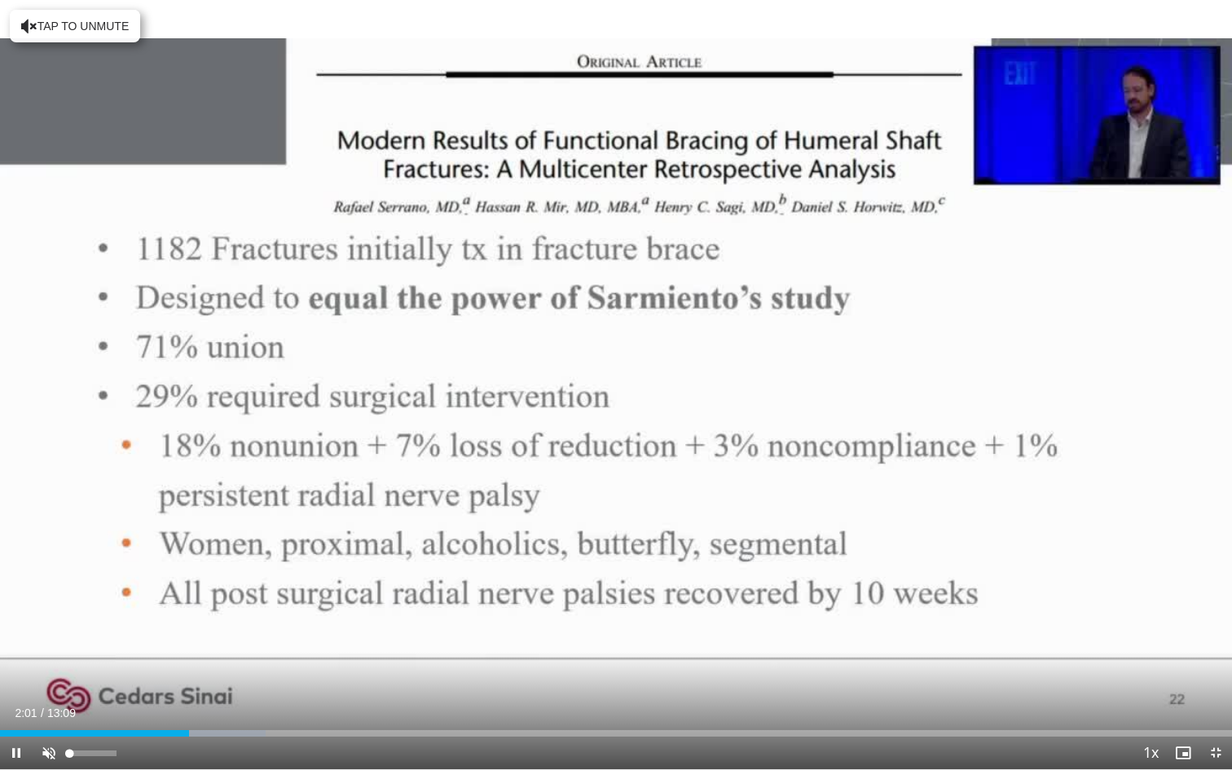
click at [56, 643] on span "Video Player" at bounding box center [49, 752] width 33 height 33
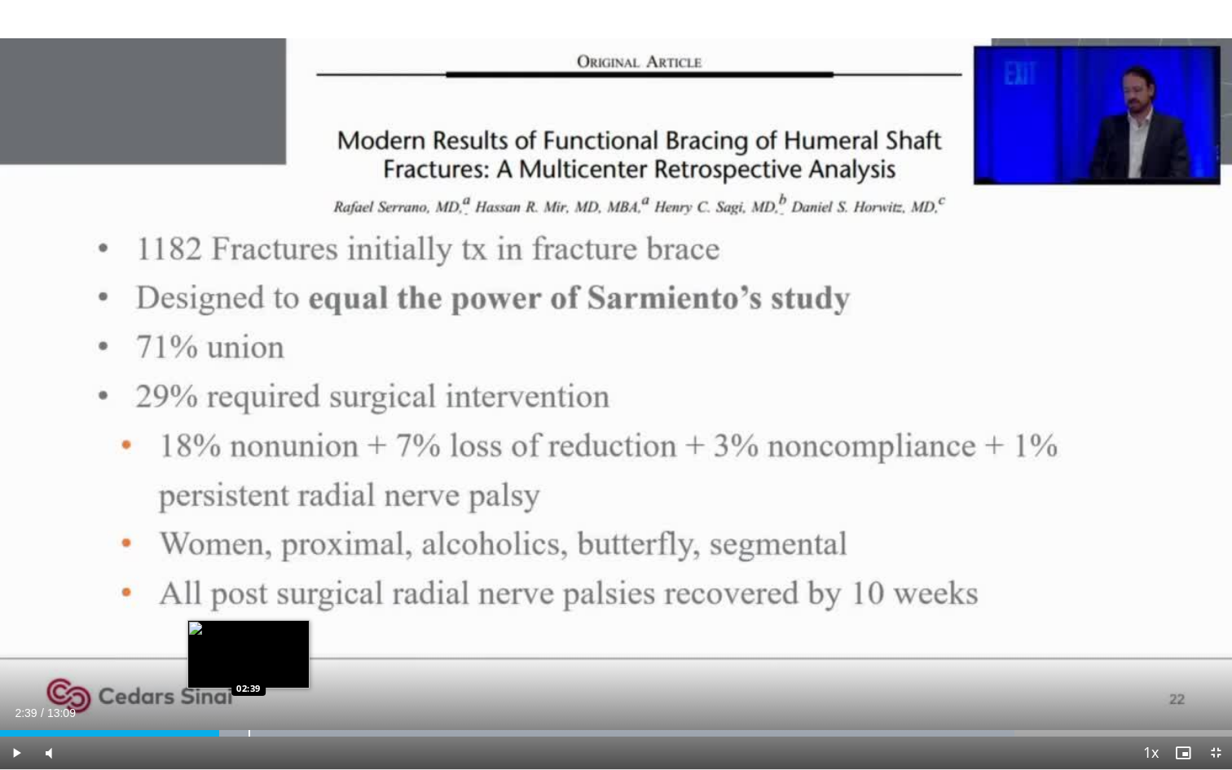
click at [248, 643] on div "Loaded : 82.37% 02:39 02:39" at bounding box center [616, 728] width 1232 height 15
click at [296, 643] on div "Loaded : 87.44% 02:39 03:09" at bounding box center [616, 728] width 1232 height 15
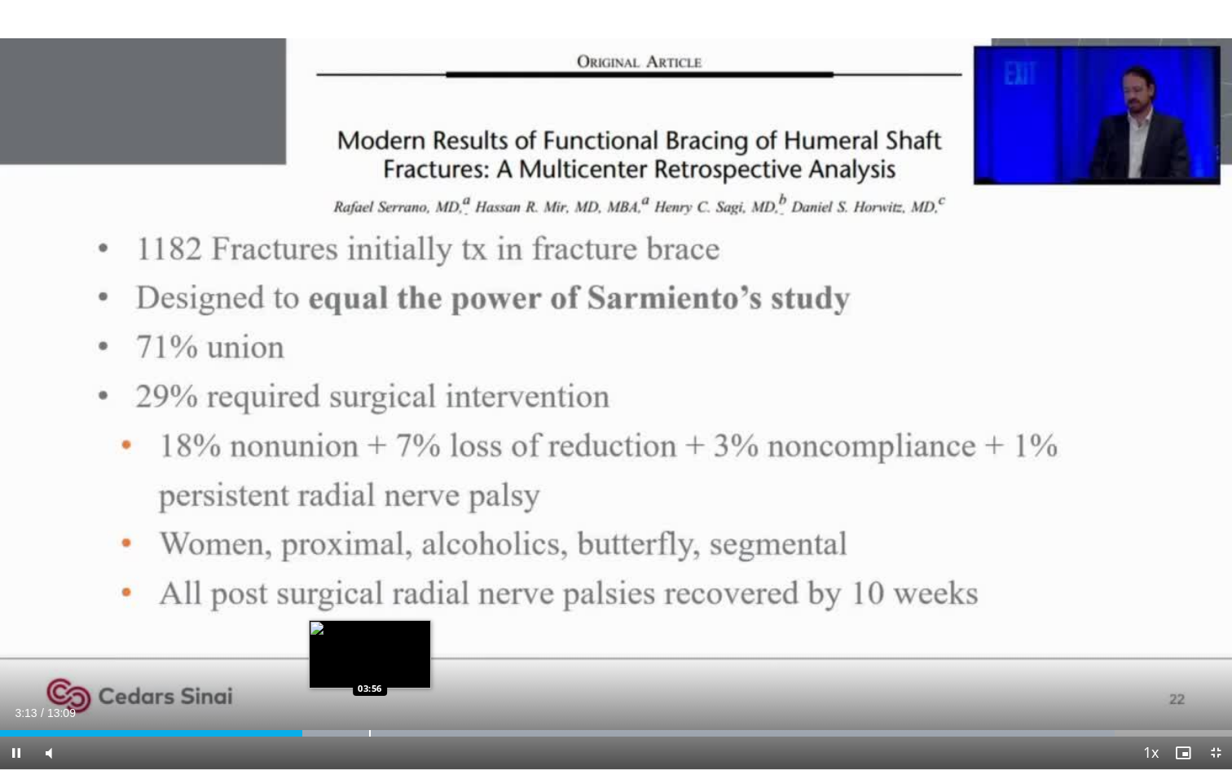
click at [370, 643] on div "Loaded : 90.48% 03:13 03:56" at bounding box center [616, 728] width 1232 height 15
click at [396, 643] on div "Loaded : 98.85% 03:57 04:11" at bounding box center [616, 728] width 1232 height 15
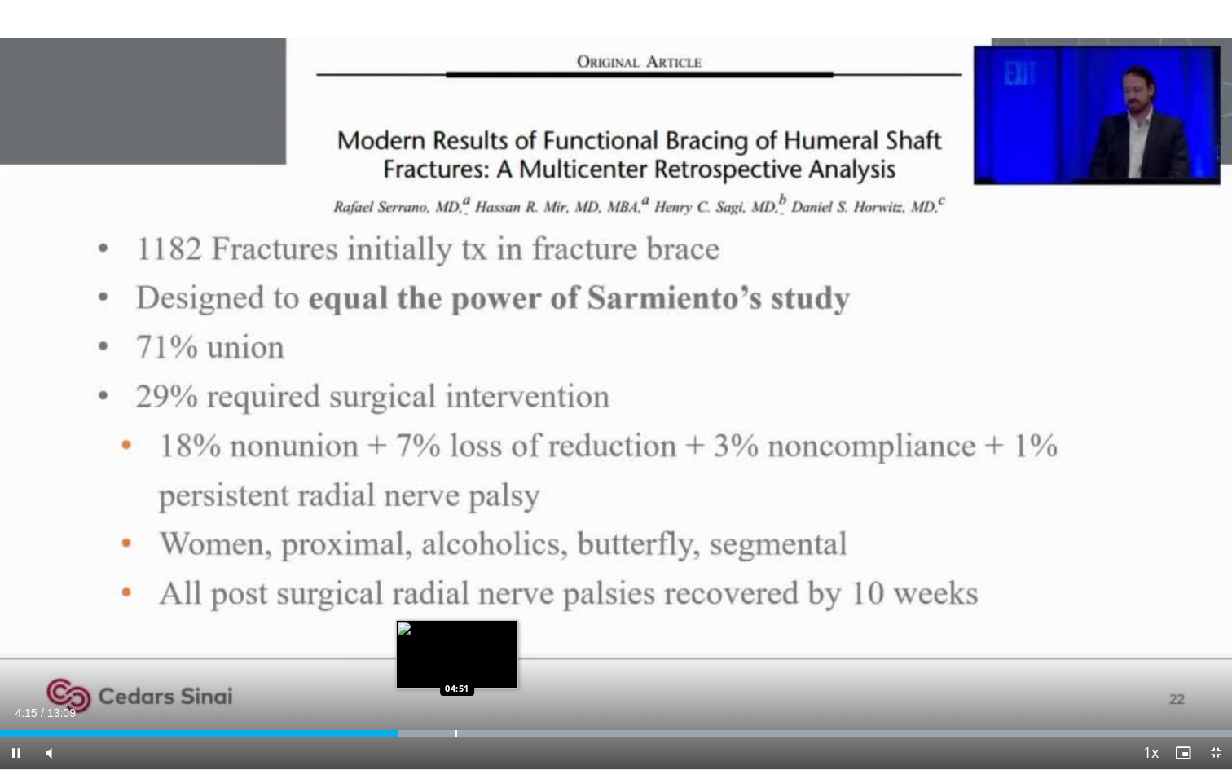
click at [458, 643] on div "Loaded : 99.99% 04:15 04:51" at bounding box center [616, 733] width 1232 height 7
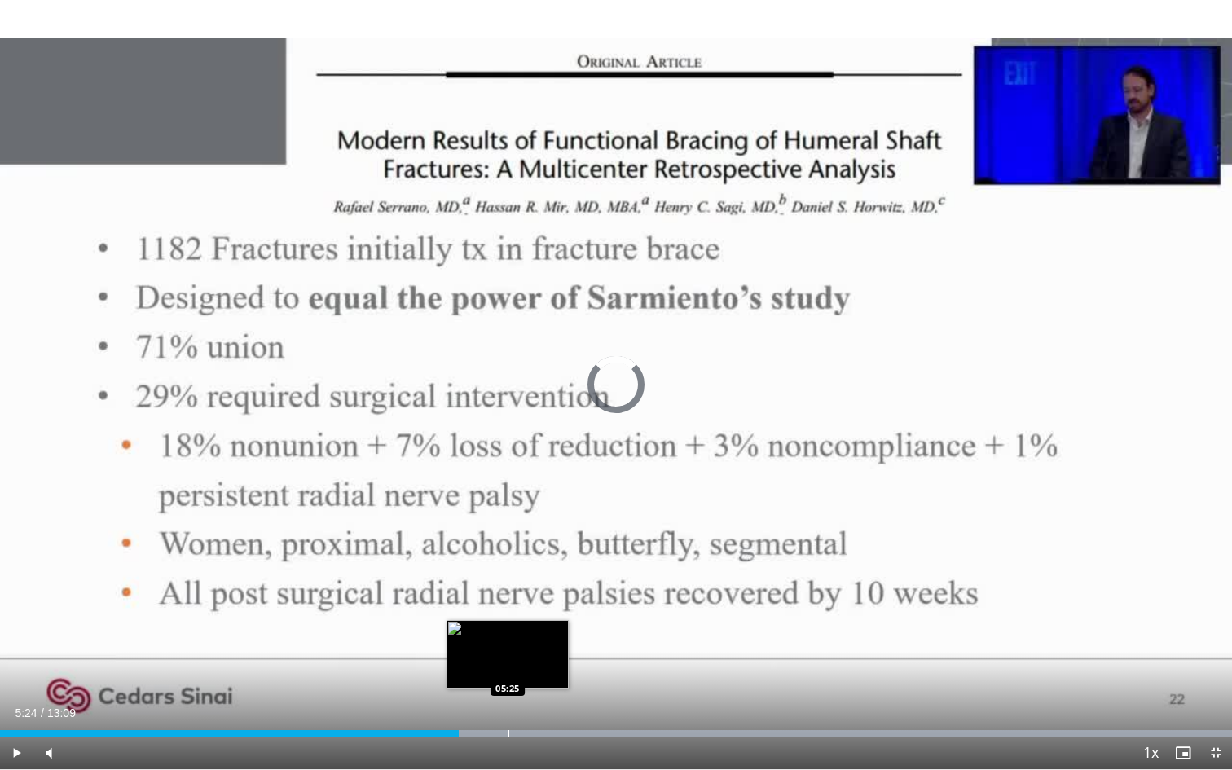
click at [507, 643] on div "Loaded : 99.99% 05:24 05:25" at bounding box center [616, 728] width 1232 height 15
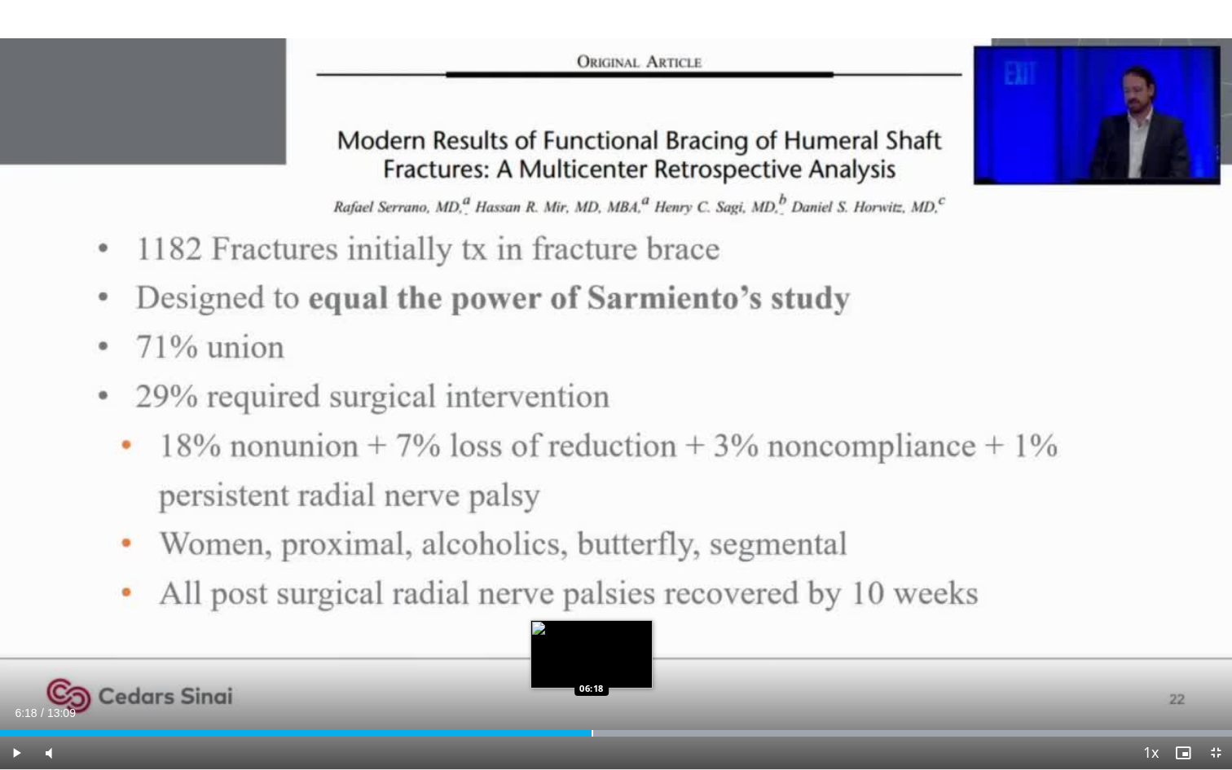
click at [591, 643] on div "Loaded : 99.99% 05:26 06:18" at bounding box center [616, 728] width 1232 height 15
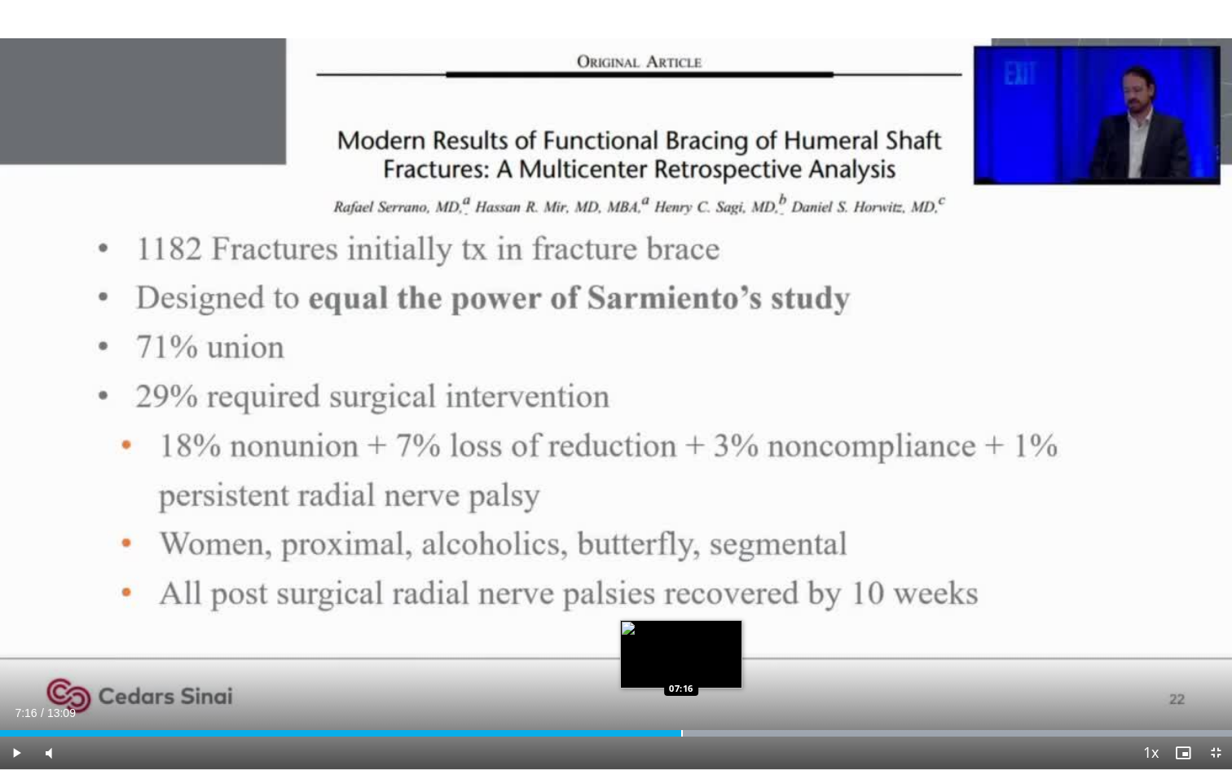
click at [681, 643] on div "Loaded : 99.99% 07:16 07:16" at bounding box center [616, 728] width 1232 height 15
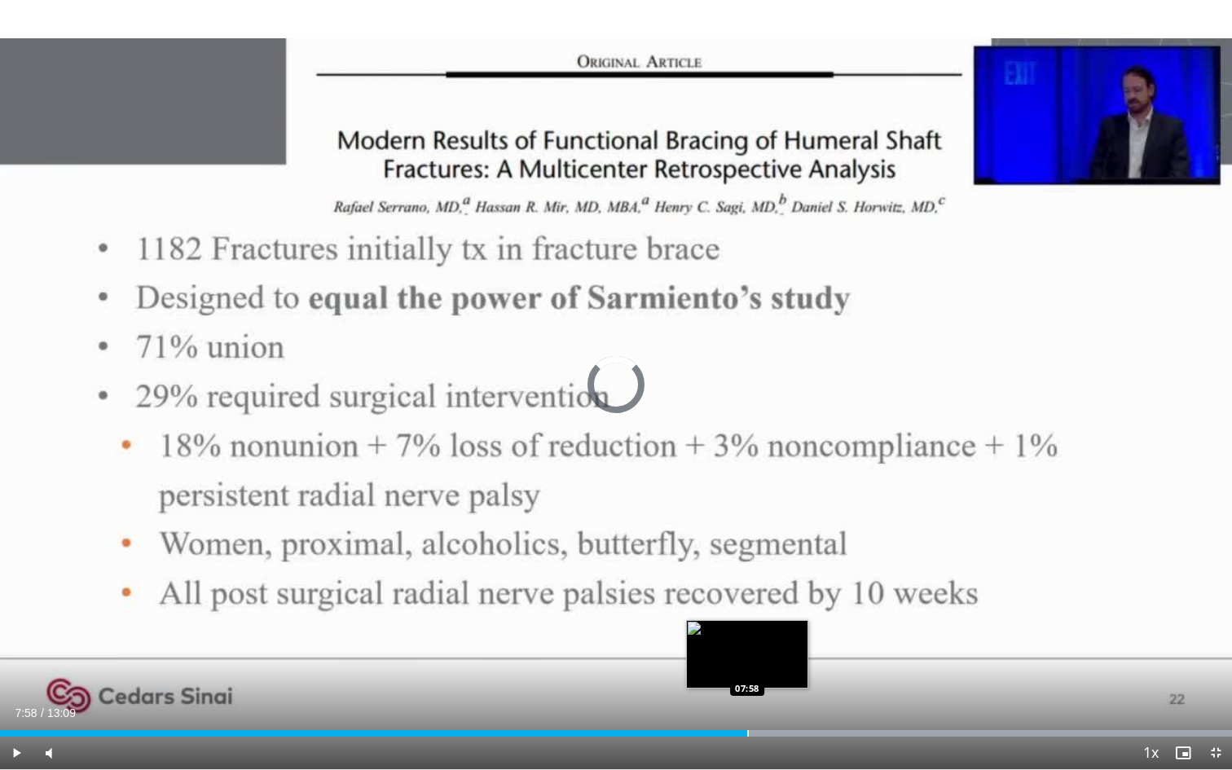
click at [747, 643] on div "Loaded : 99.99% 07:18 07:58" at bounding box center [616, 728] width 1232 height 15
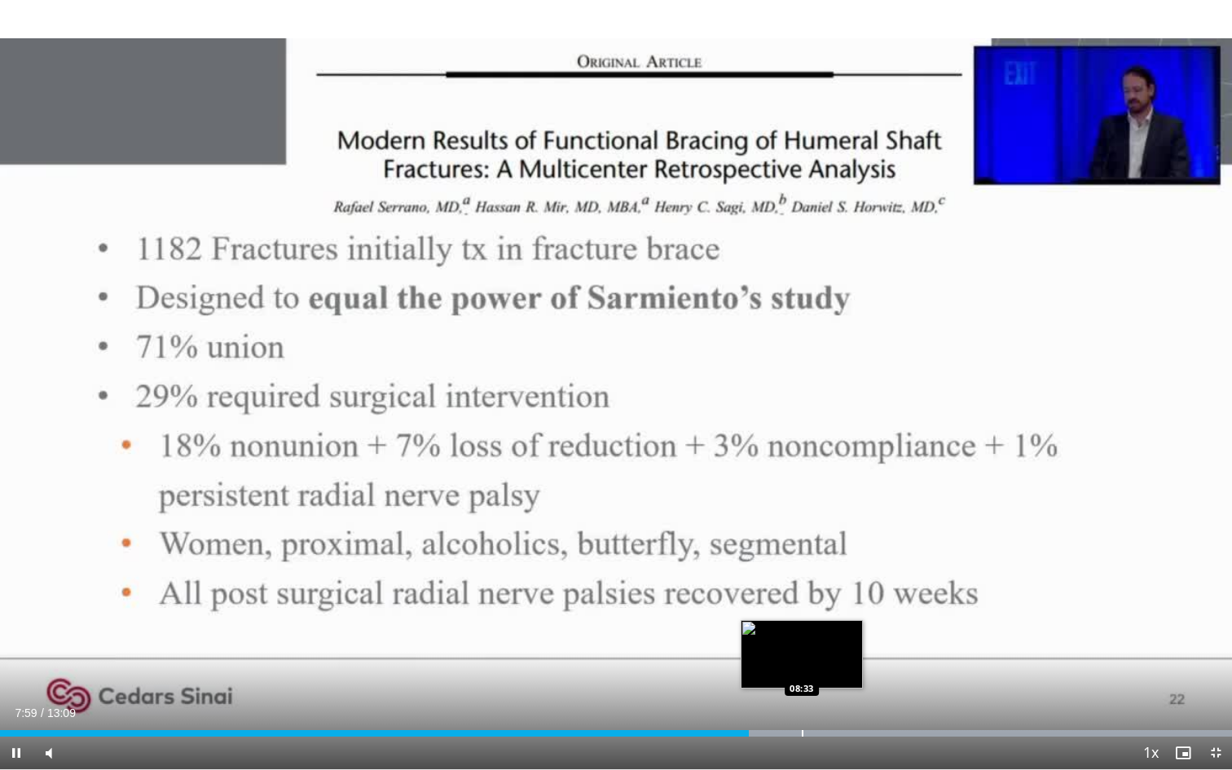
click at [802, 643] on div "Loaded : 99.99% 07:59 08:33" at bounding box center [616, 728] width 1232 height 15
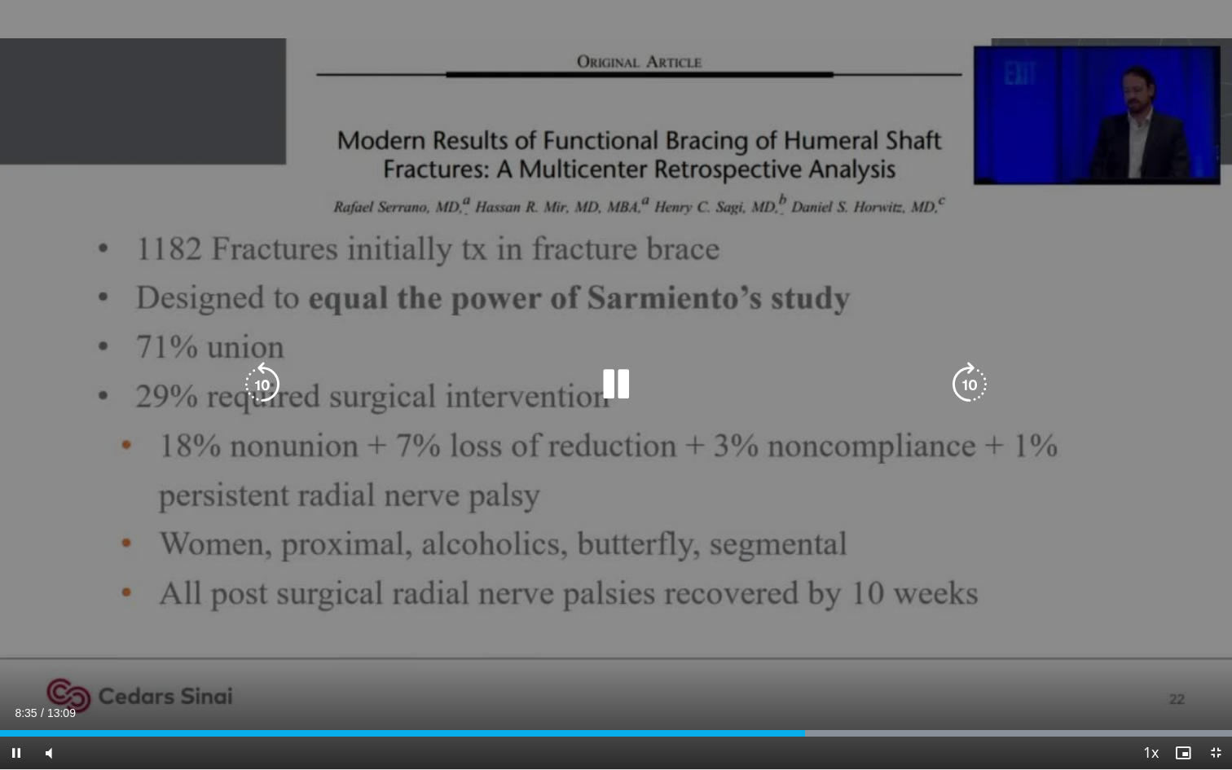
click at [883, 628] on div "10 seconds Tap to unmute" at bounding box center [616, 384] width 1232 height 769
click at [881, 556] on div "10 seconds Tap to unmute" at bounding box center [616, 384] width 1232 height 769
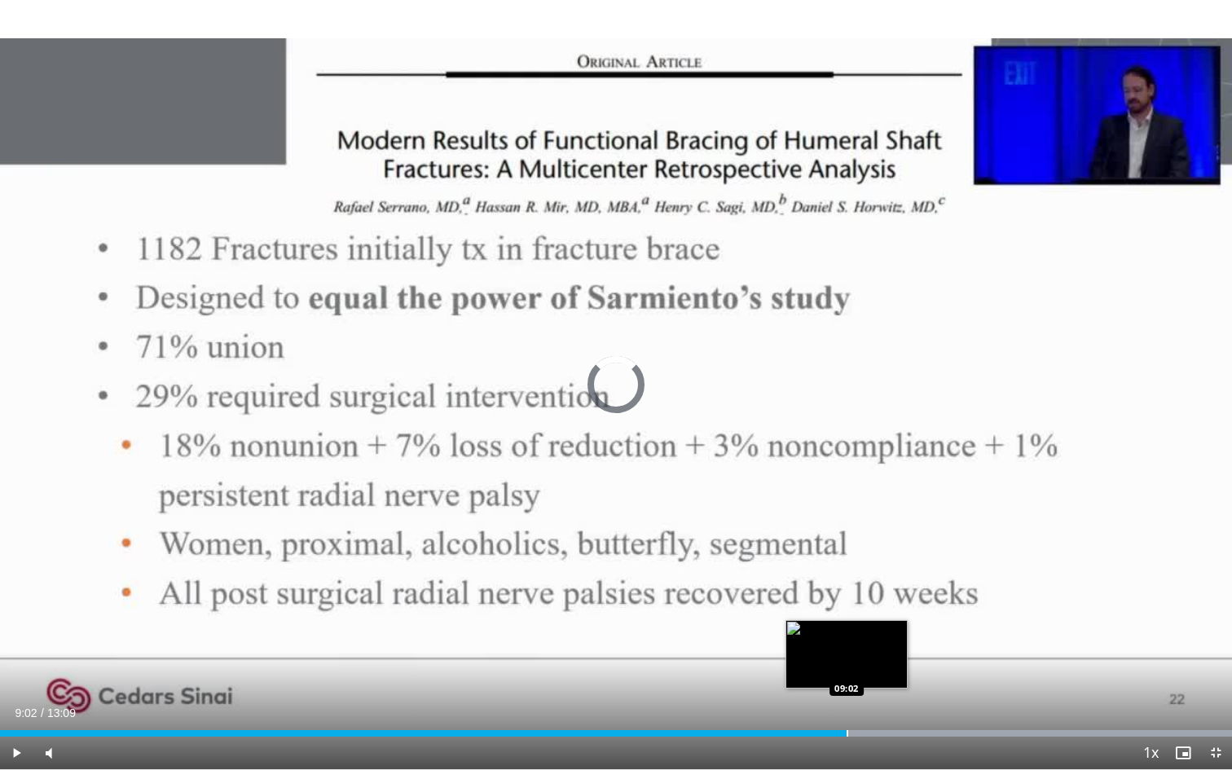
click at [846, 643] on div "Loaded : 99.99% 09:02 09:02" at bounding box center [616, 728] width 1232 height 15
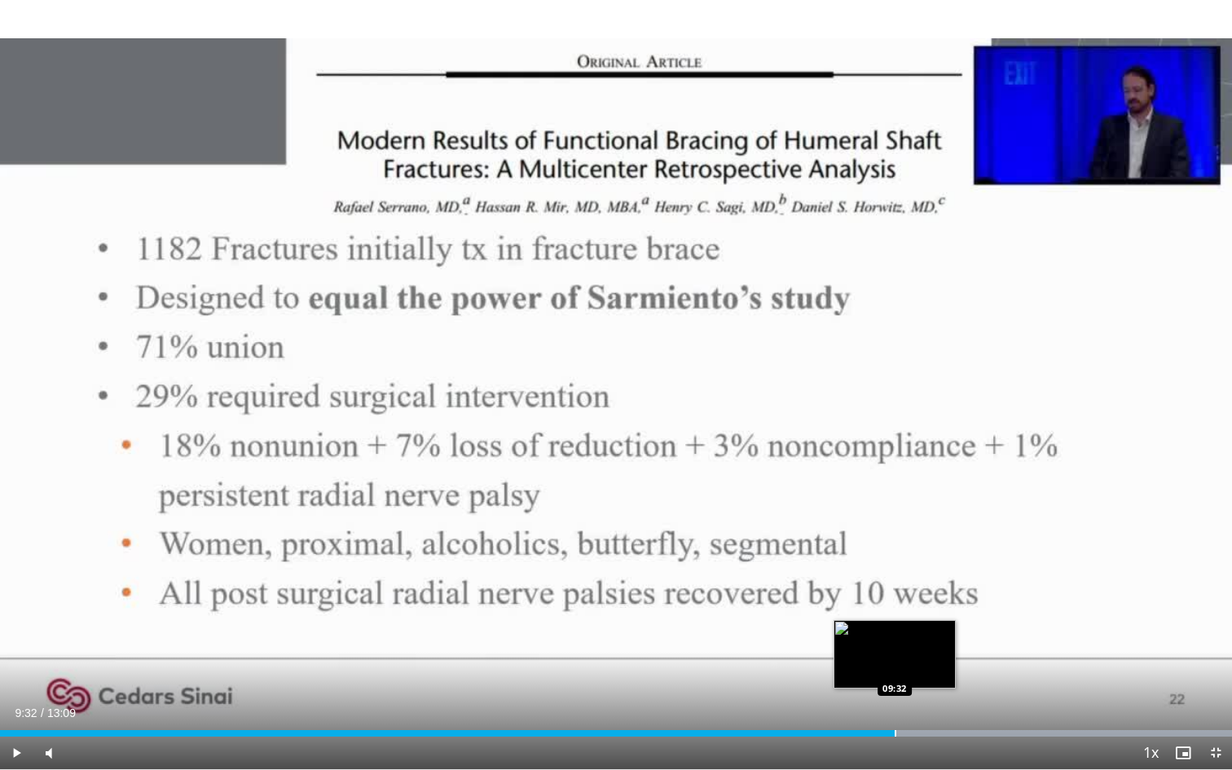
click at [894, 643] on div "Progress Bar" at bounding box center [895, 733] width 2 height 7
click at [907, 643] on div "Progress Bar" at bounding box center [908, 733] width 2 height 7
click at [931, 643] on div "Loaded : 99.99% 09:42 09:56" at bounding box center [616, 733] width 1232 height 7
click at [942, 643] on div "Loaded : 99.99% 09:57 10:03" at bounding box center [616, 733] width 1232 height 7
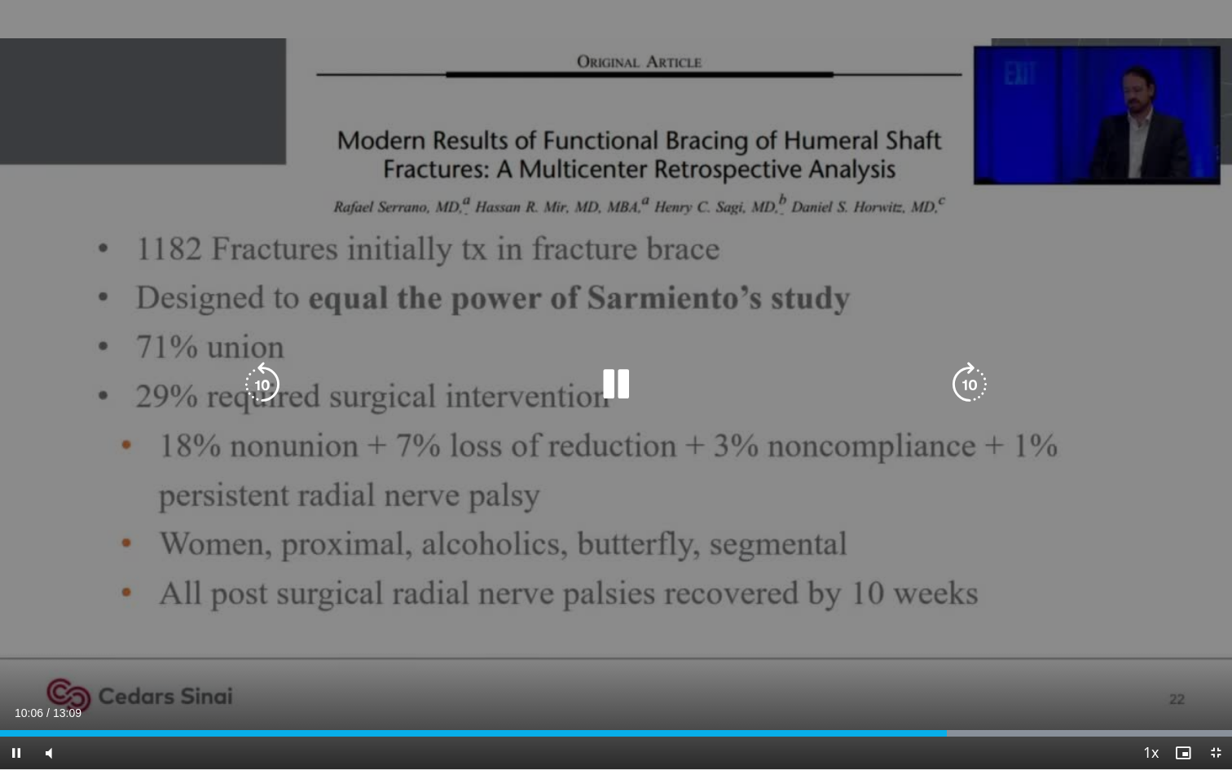
click at [946, 643] on div "10 seconds Tap to unmute" at bounding box center [616, 384] width 1232 height 769
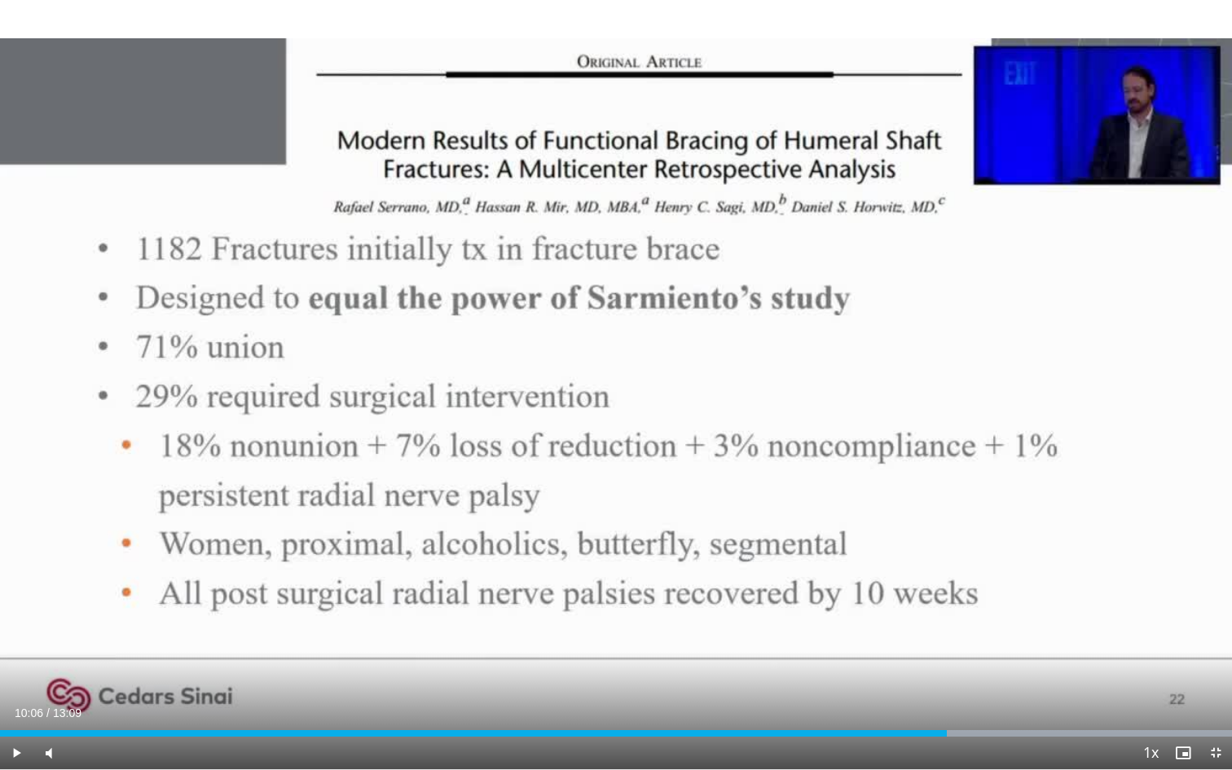
click at [937, 643] on div "10 seconds Tap to unmute" at bounding box center [616, 384] width 1232 height 769
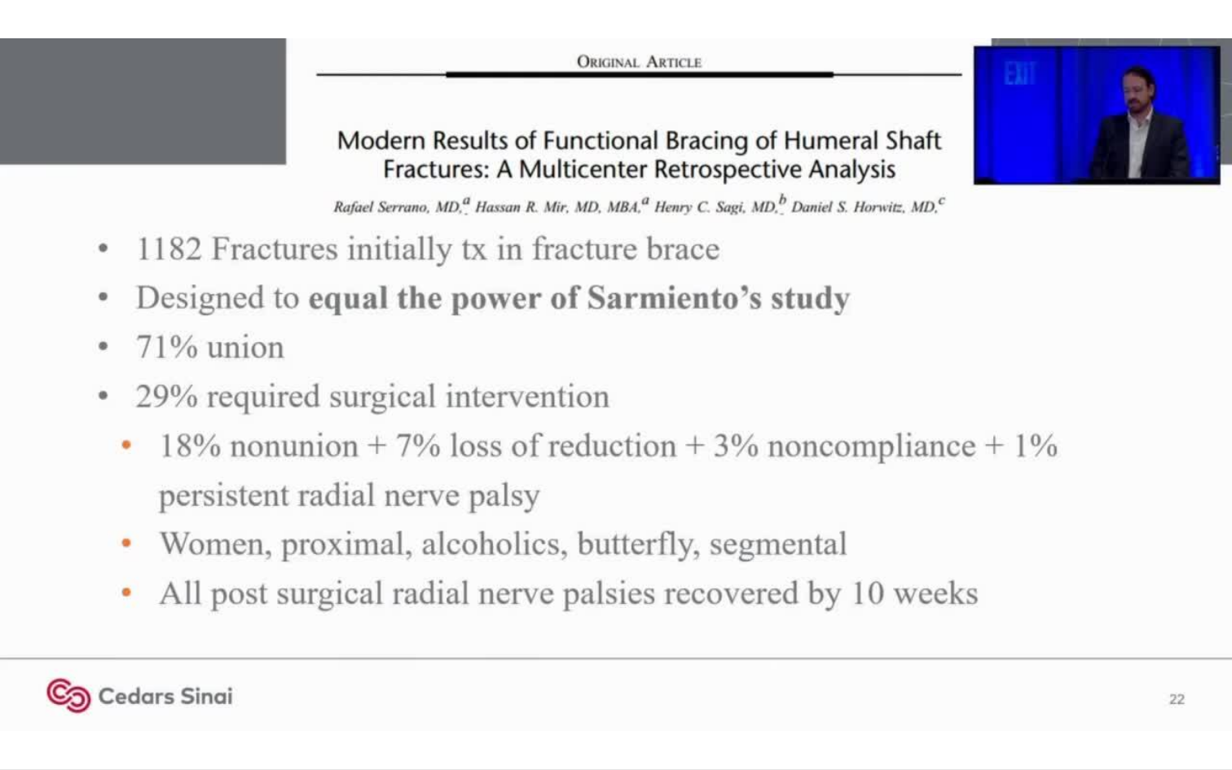
click at [946, 643] on div "10 seconds Tap to unmute" at bounding box center [616, 384] width 1232 height 769
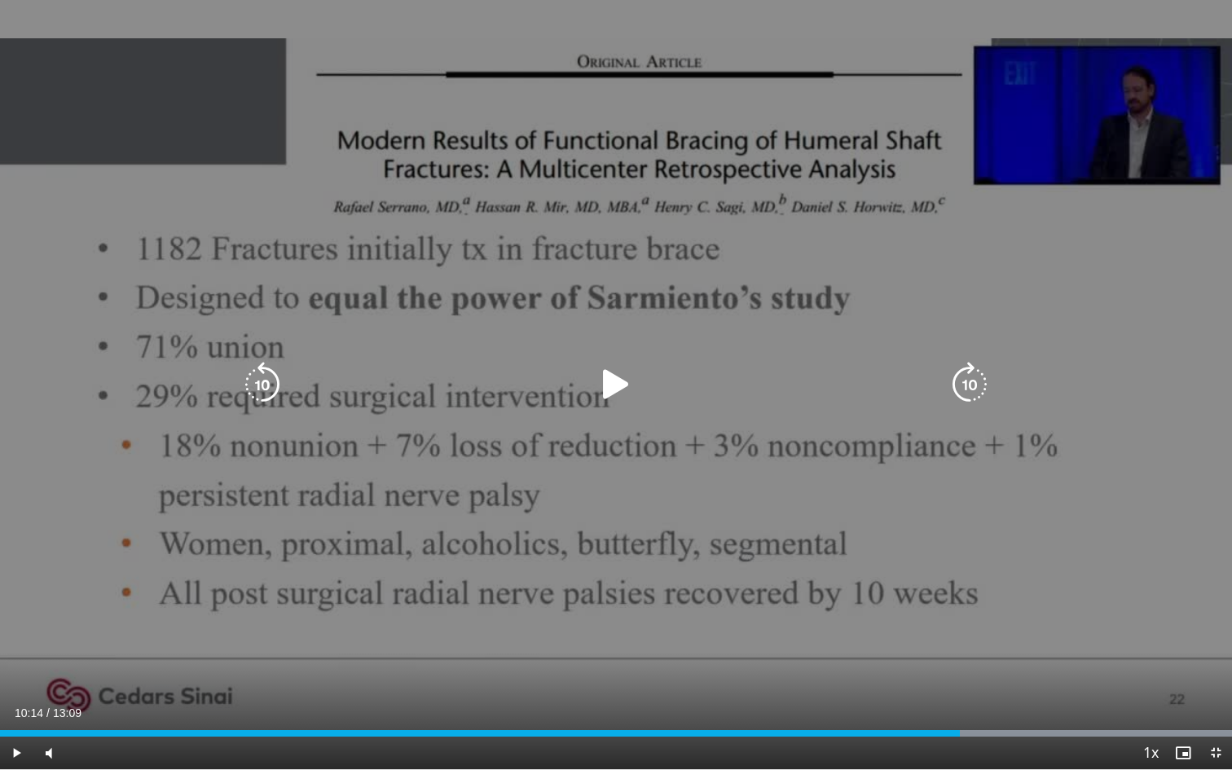
click at [957, 643] on div "10 seconds Tap to unmute" at bounding box center [616, 384] width 1232 height 769
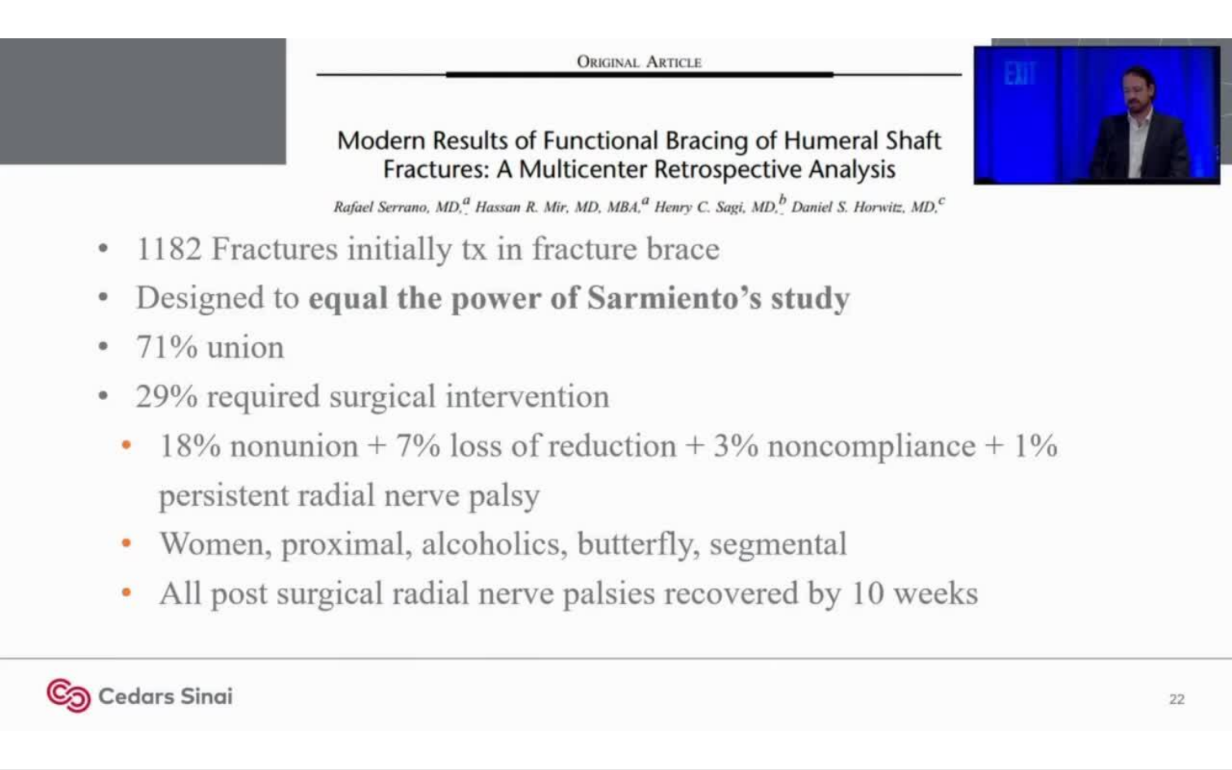
drag, startPoint x: 75, startPoint y: 753, endPoint x: 86, endPoint y: 753, distance: 10.6
click at [86, 643] on video-js "**********" at bounding box center [616, 385] width 1232 height 770
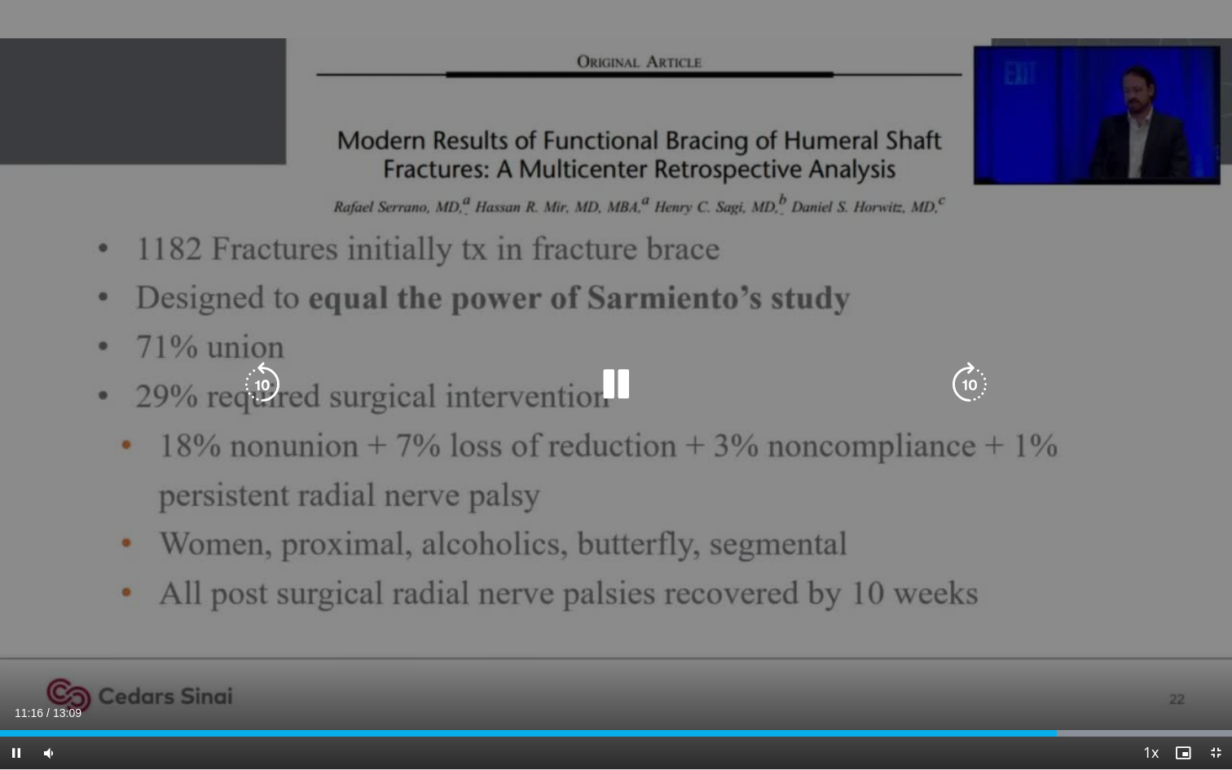
click at [988, 383] on icon "Video Player" at bounding box center [969, 385] width 46 height 46
click at [986, 383] on icon "Video Player" at bounding box center [969, 385] width 46 height 46
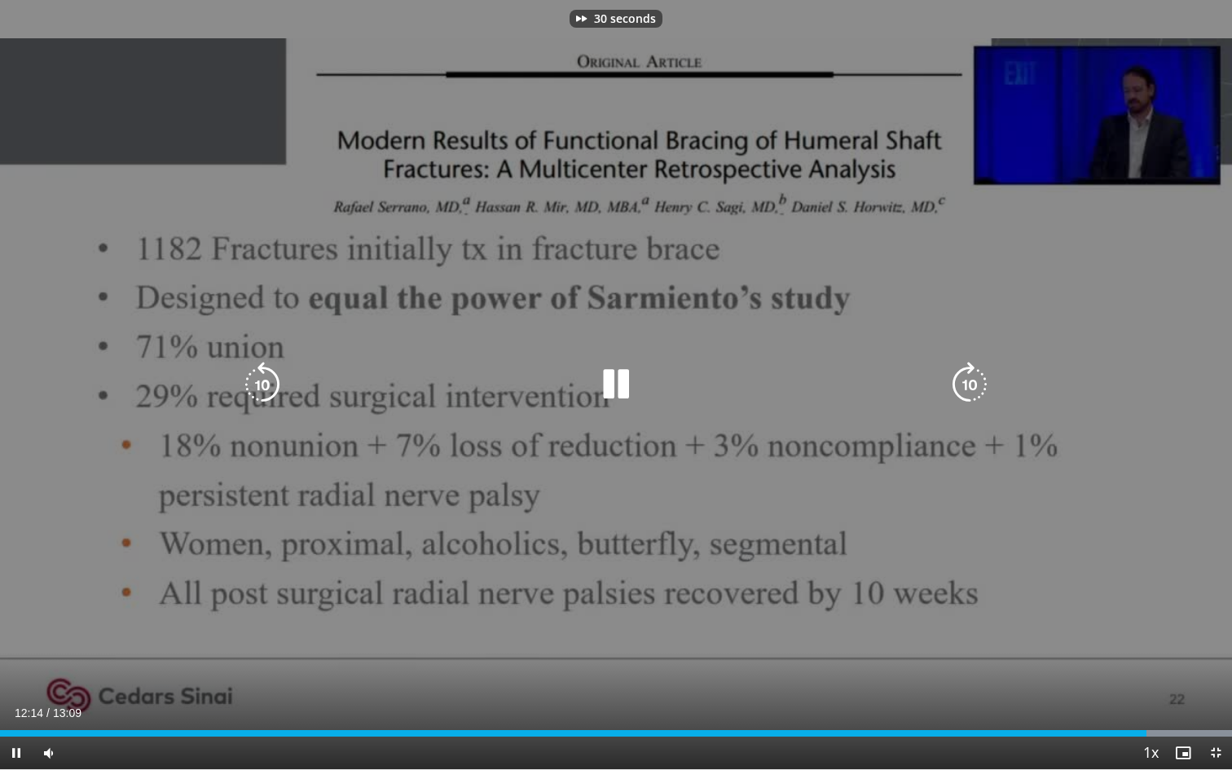
click at [986, 383] on icon "Video Player" at bounding box center [969, 385] width 46 height 46
click at [947, 505] on div "70 seconds Tap to unmute" at bounding box center [616, 384] width 1232 height 769
